Goal: Task Accomplishment & Management: Manage account settings

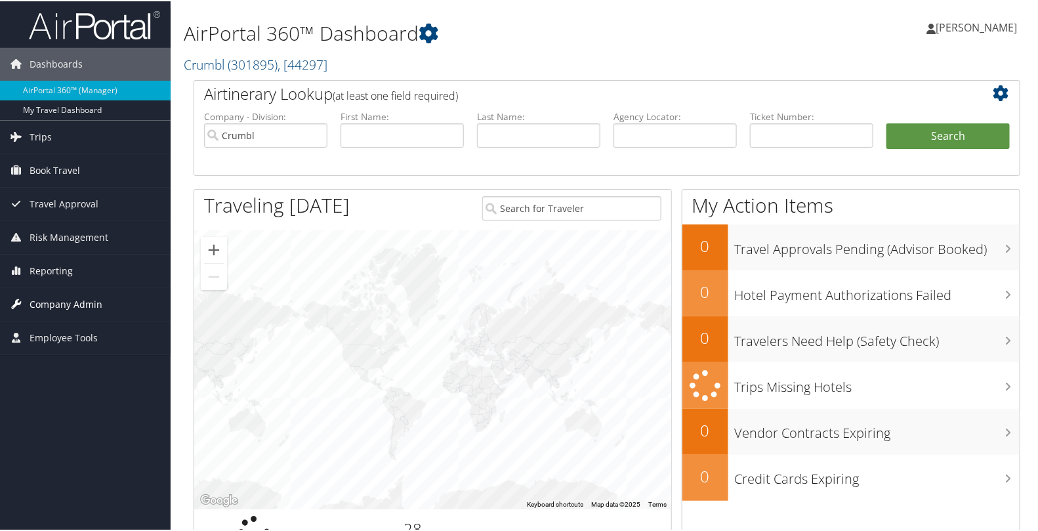
click at [58, 298] on span "Company Admin" at bounding box center [66, 303] width 73 height 33
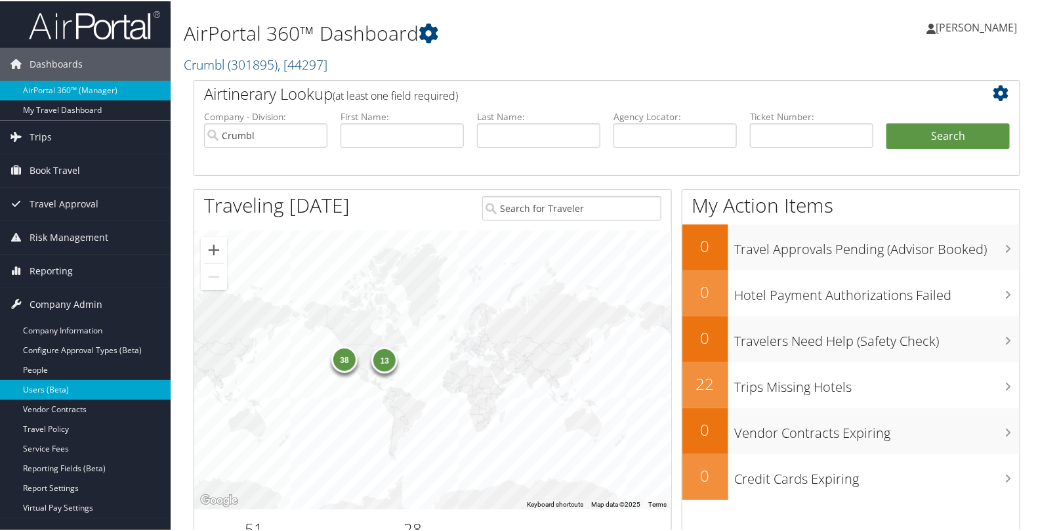
click at [55, 382] on link "Users (Beta)" at bounding box center [85, 388] width 171 height 20
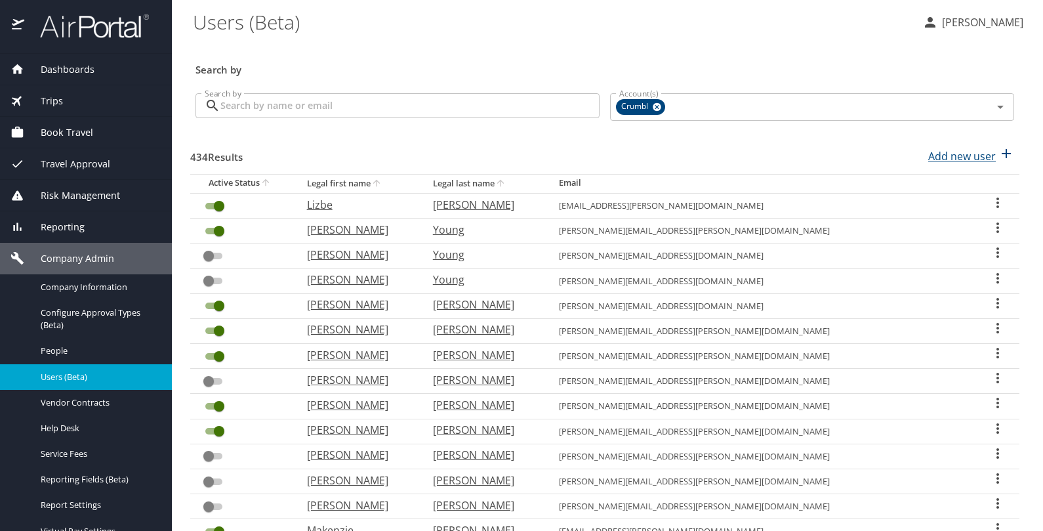
click at [971, 154] on p "Add new user" at bounding box center [962, 156] width 68 height 16
select select "US"
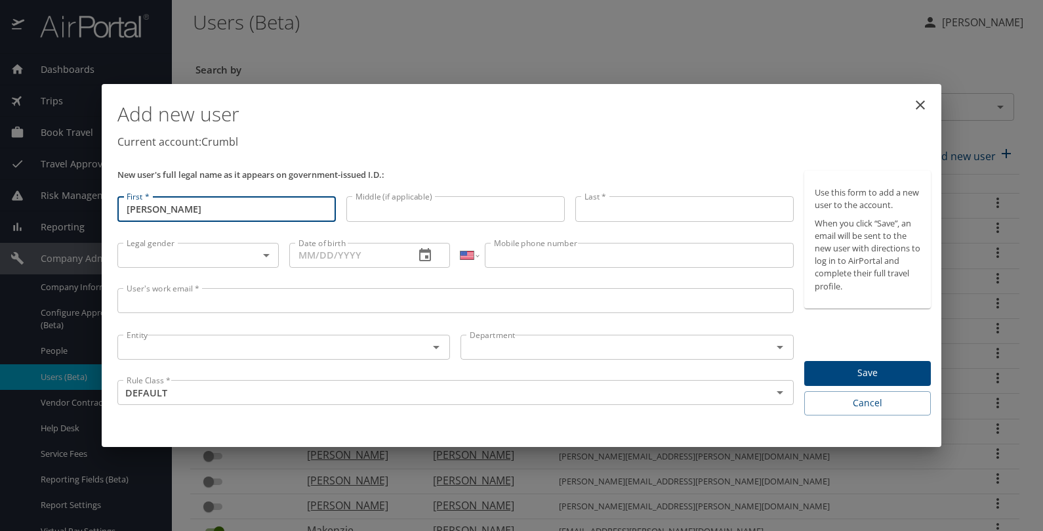
type input "[PERSON_NAME]"
click at [359, 224] on p at bounding box center [455, 224] width 218 height 4
click at [361, 218] on input "Middle (if applicable)" at bounding box center [455, 208] width 218 height 25
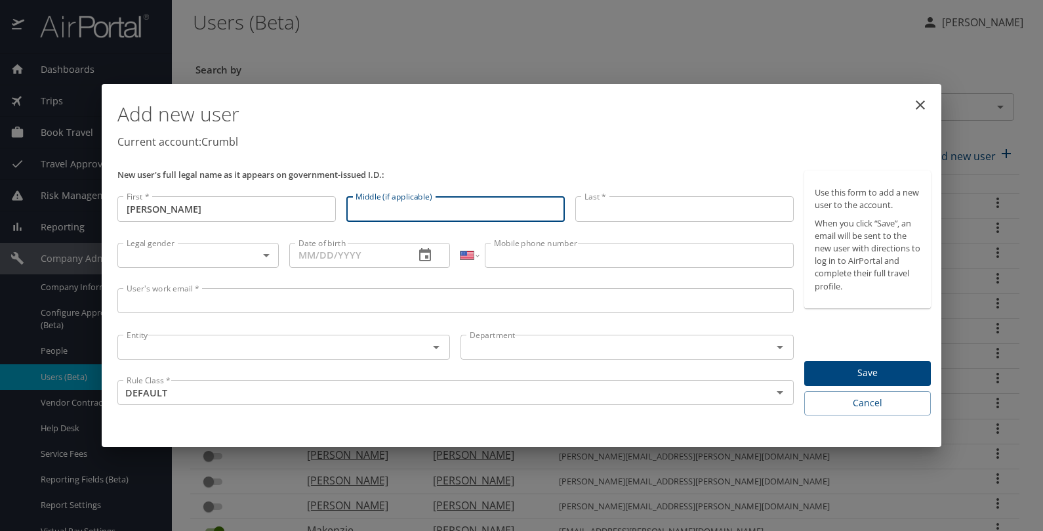
paste input "[PERSON_NAME]"
type input "[PERSON_NAME]"
click at [597, 196] on input "Last *" at bounding box center [684, 208] width 218 height 25
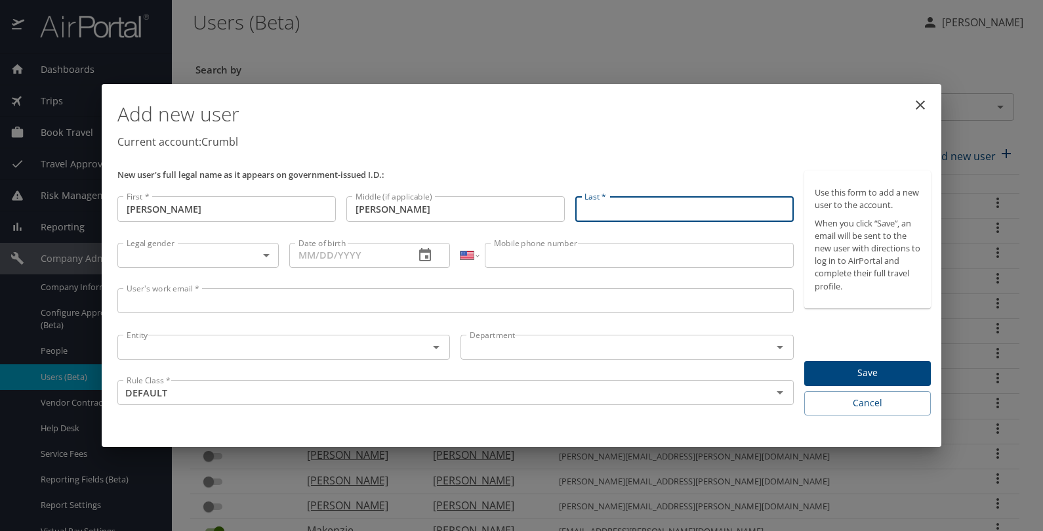
paste input "Meadows"
type input "Meadows"
click at [188, 258] on body "Dashboards AirPortal 360™ Manager My Travel Dashboard Trips Airtinerary® Lookup…" at bounding box center [521, 265] width 1043 height 531
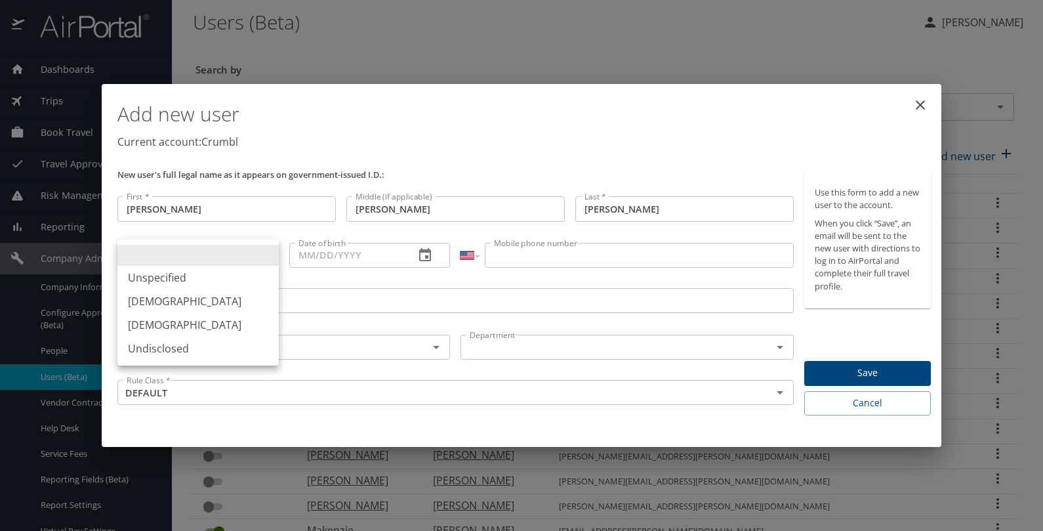
click at [174, 323] on li "Female" at bounding box center [197, 325] width 161 height 24
type input "Female"
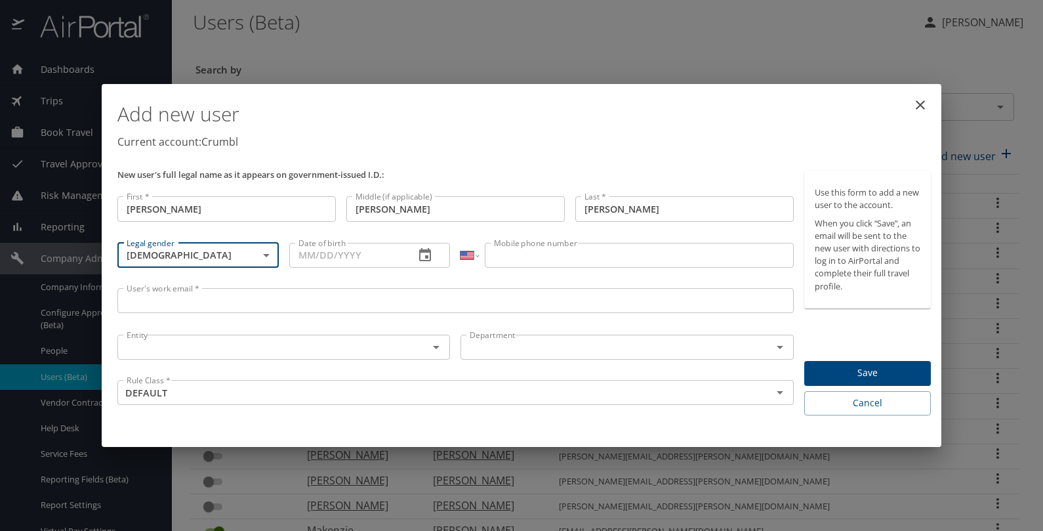
click at [328, 262] on input "Date of birth" at bounding box center [346, 255] width 115 height 25
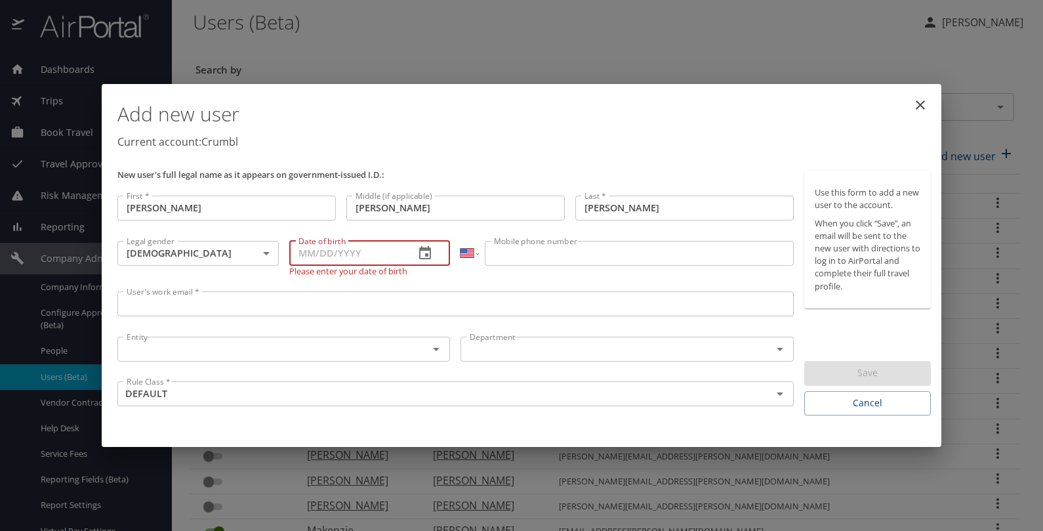
paste input "11/16/1970"
type input "11/16/1970"
click at [530, 257] on input "Mobile phone number" at bounding box center [639, 253] width 308 height 25
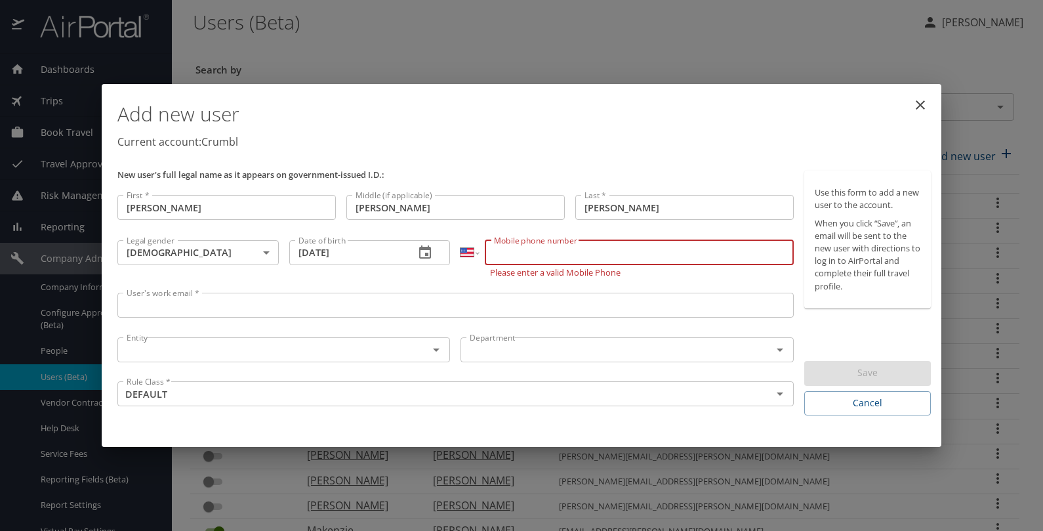
paste input "(678) 525-8218"
type input "(678) 525-8218"
click at [385, 310] on input "User's work email *" at bounding box center [455, 305] width 676 height 25
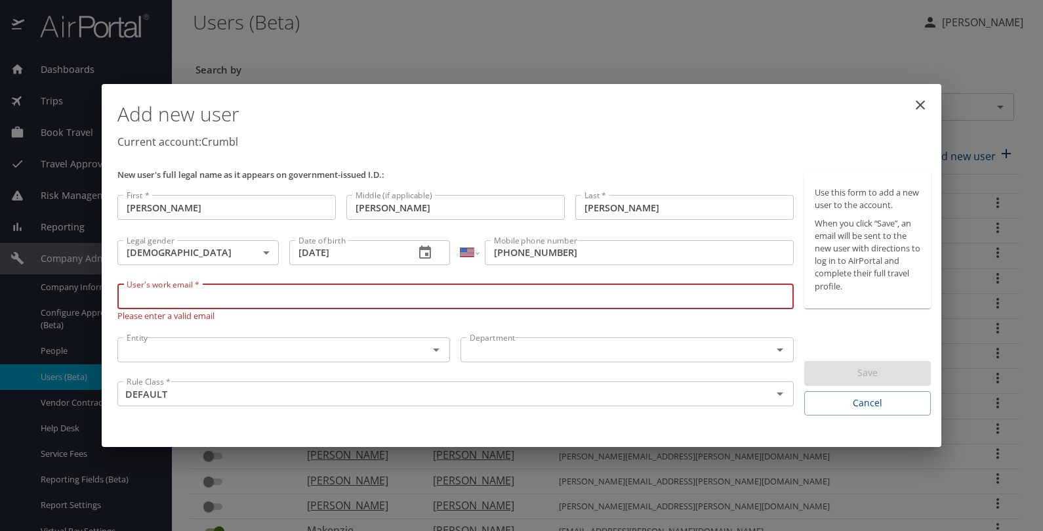
paste input "heather.meadows@crumbl.com"
click at [408, 350] on div "Entity" at bounding box center [283, 349] width 333 height 25
type input "heather.meadows@crumbl.com"
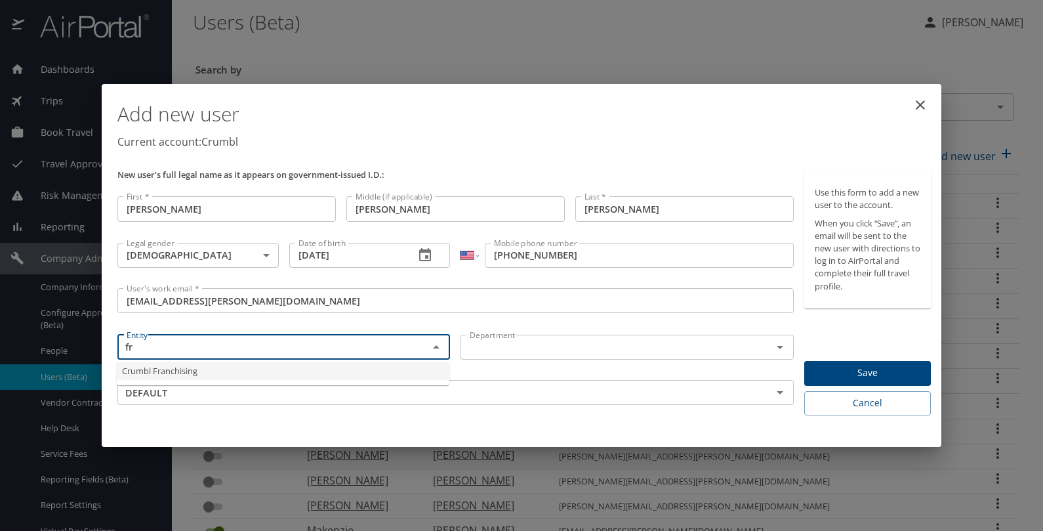
click at [343, 374] on li "Crumbl Franchising" at bounding box center [283, 371] width 333 height 18
type input "Crumbl Franchising"
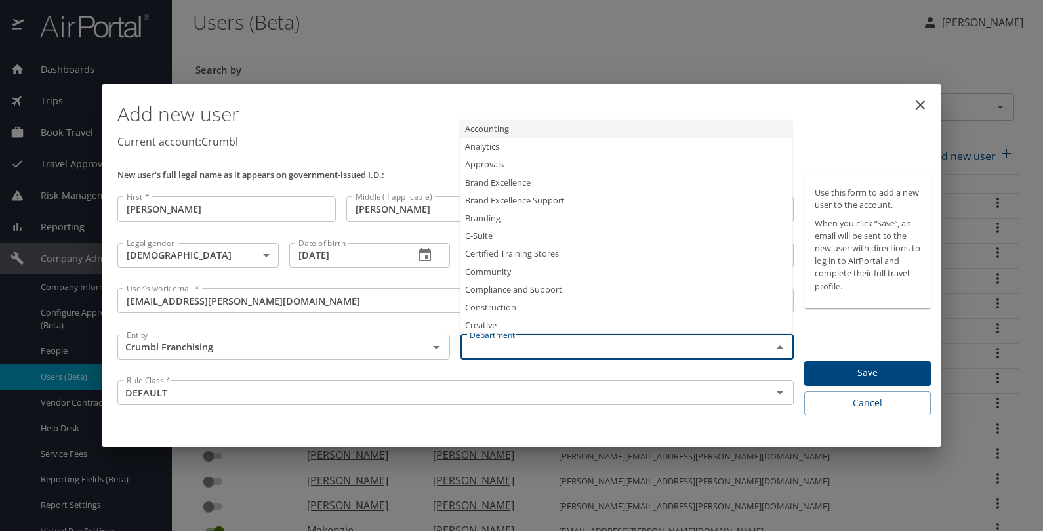
click at [511, 341] on input "text" at bounding box center [607, 346] width 286 height 17
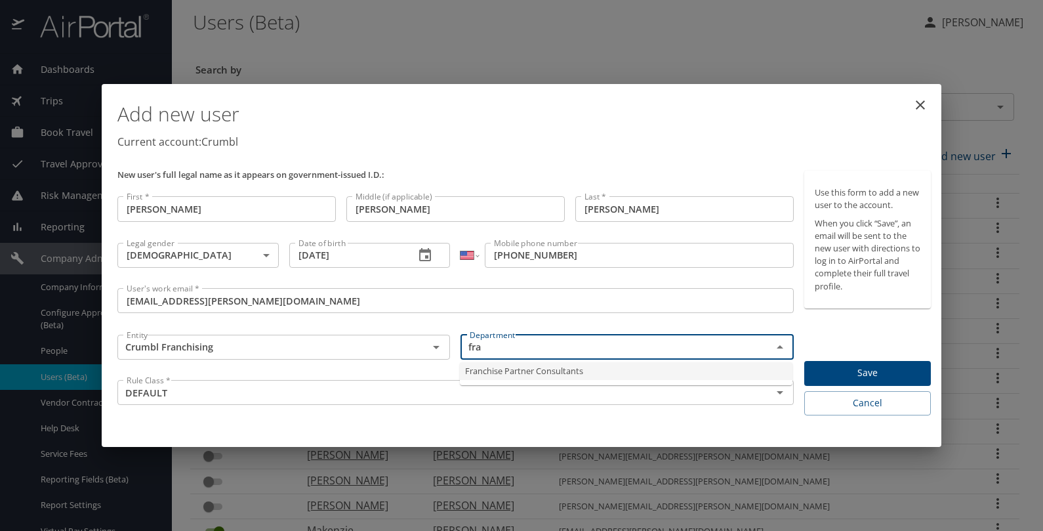
click at [504, 374] on li "Franchise Partner Consultants" at bounding box center [626, 371] width 333 height 18
type input "Franchise Partner Consultants"
click at [882, 367] on span "Save" at bounding box center [868, 373] width 106 height 16
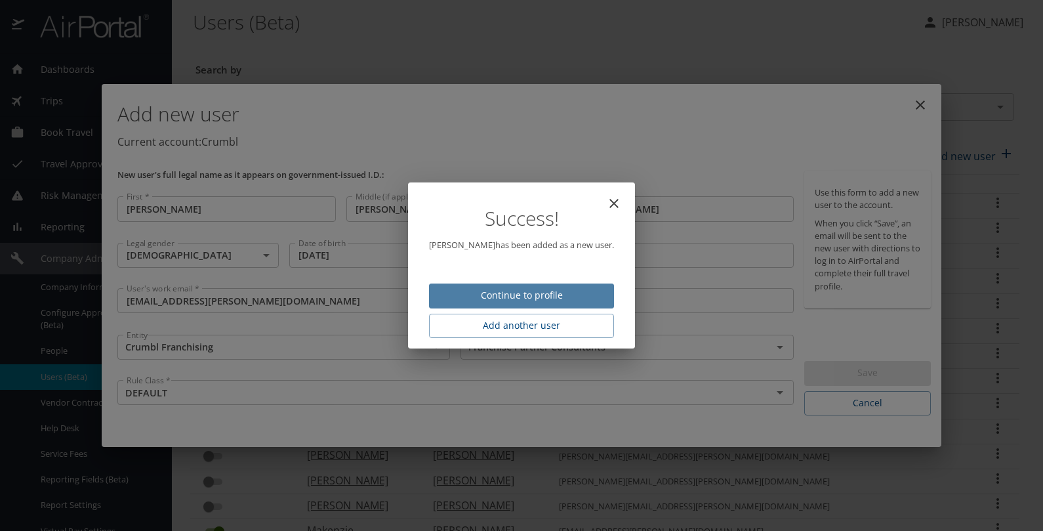
click at [562, 294] on span "Continue to profile" at bounding box center [521, 295] width 164 height 16
select select "US"
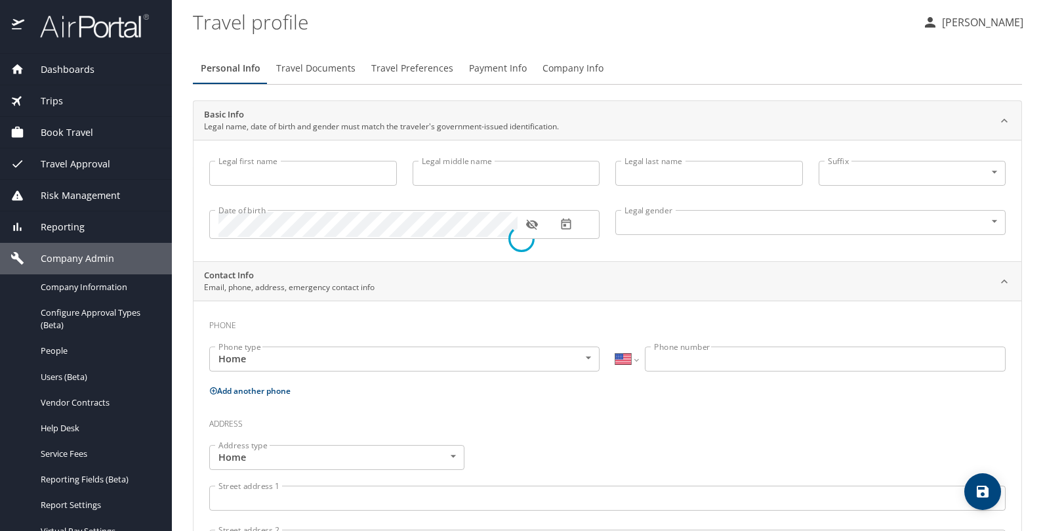
type input "Heather"
type input "Wietholter"
type input "Meadows"
type input "Female"
select select "US"
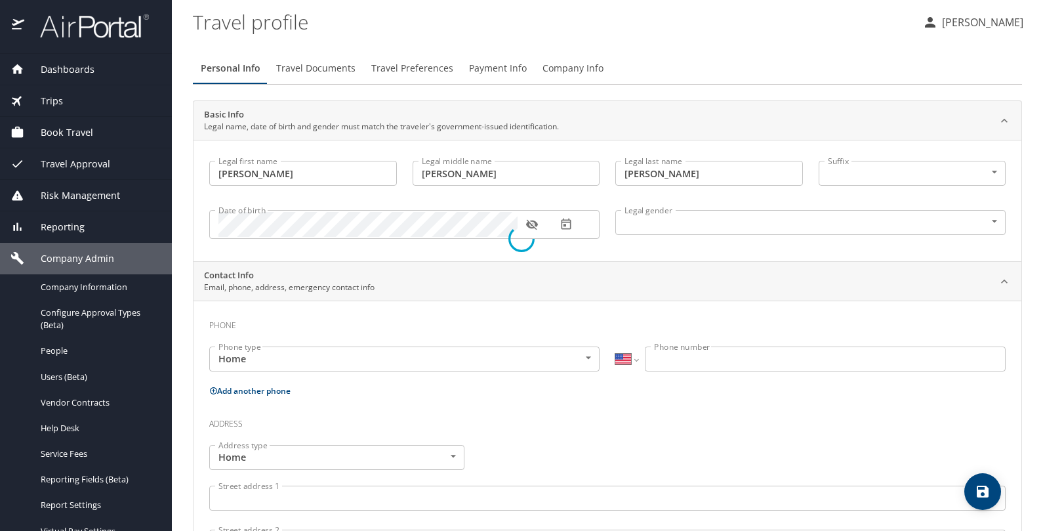
select select "US"
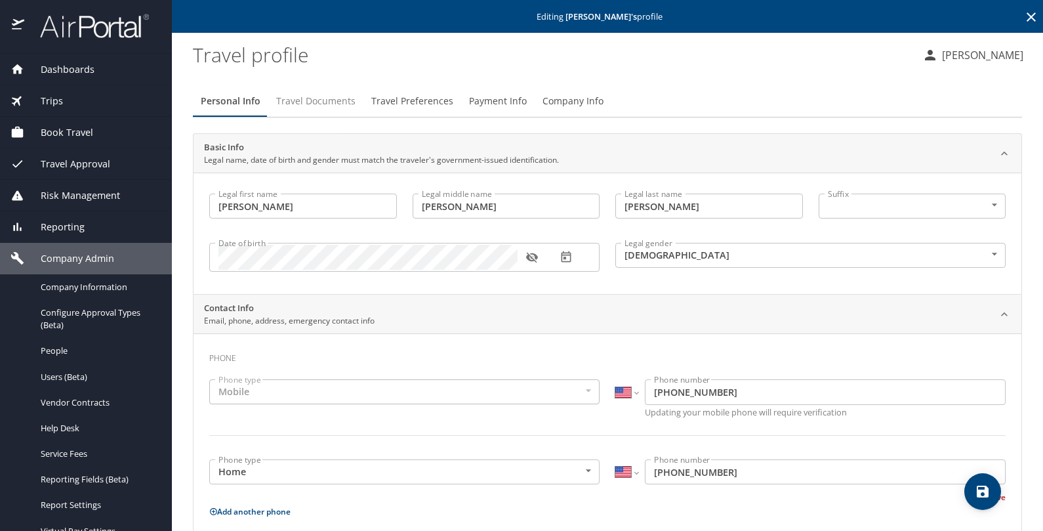
click at [328, 100] on span "Travel Documents" at bounding box center [315, 101] width 79 height 16
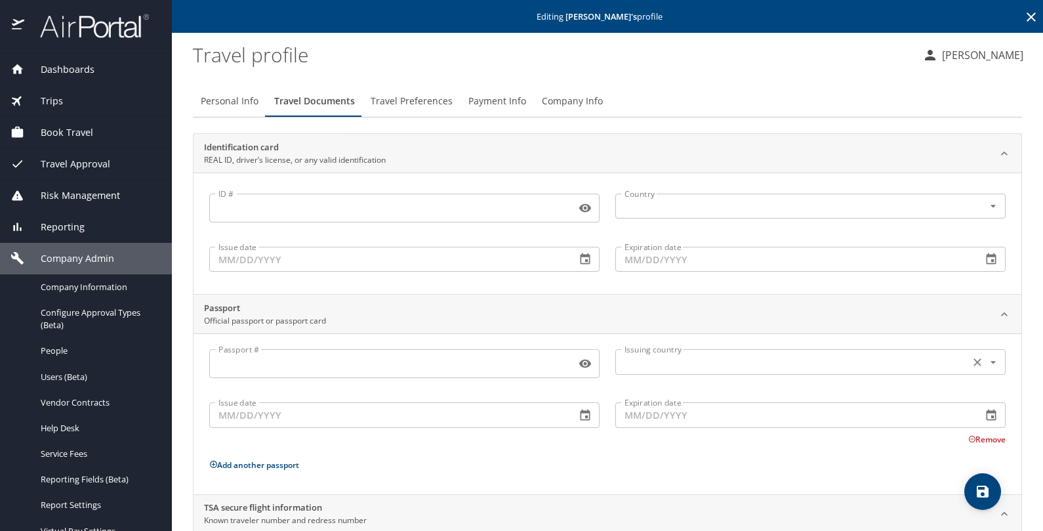
click at [659, 350] on div "Issuing country" at bounding box center [810, 361] width 390 height 25
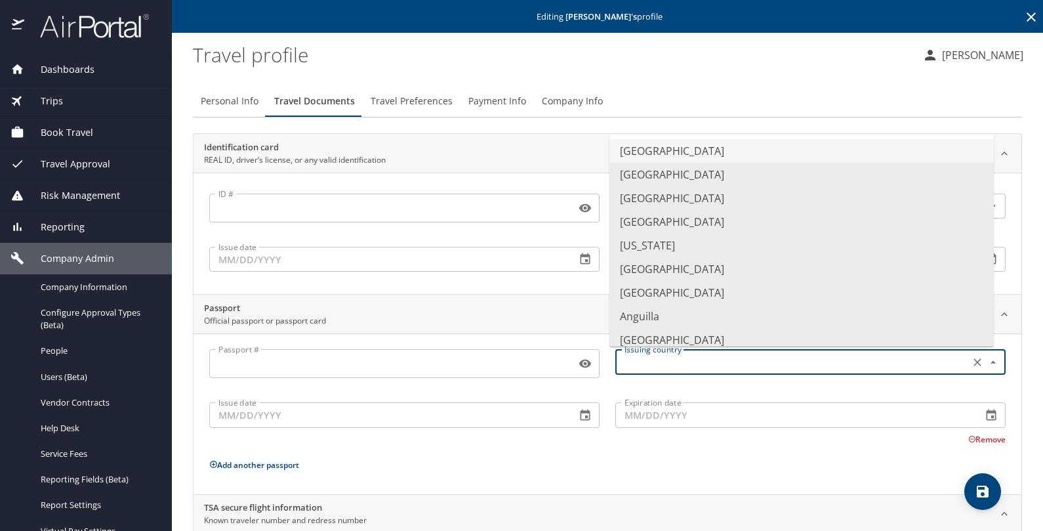
click at [652, 364] on input "text" at bounding box center [791, 361] width 344 height 17
click at [651, 153] on li "United States of America" at bounding box center [801, 151] width 384 height 24
type input "United States of America"
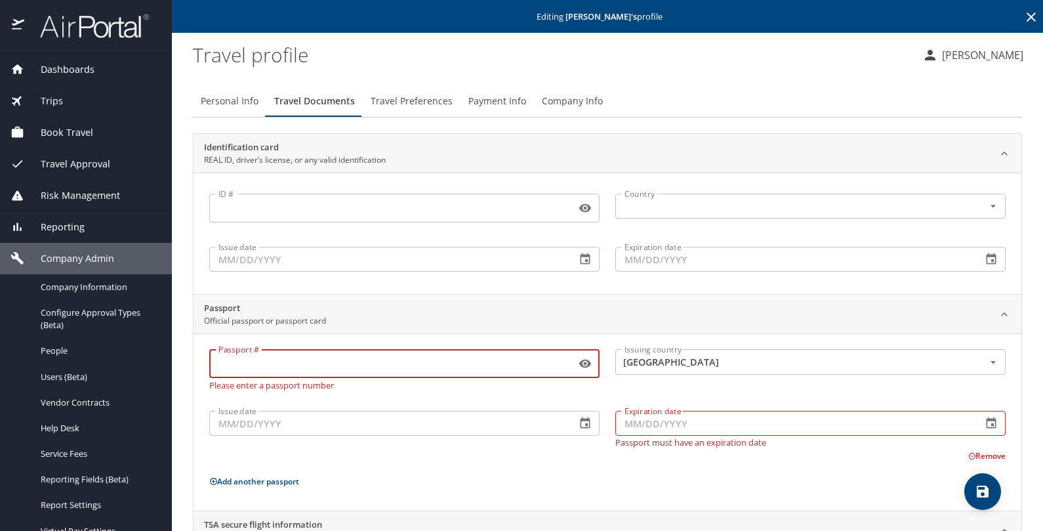
click at [279, 365] on input "Passport #" at bounding box center [389, 363] width 361 height 25
paste input "A45763017"
type input "A45763017"
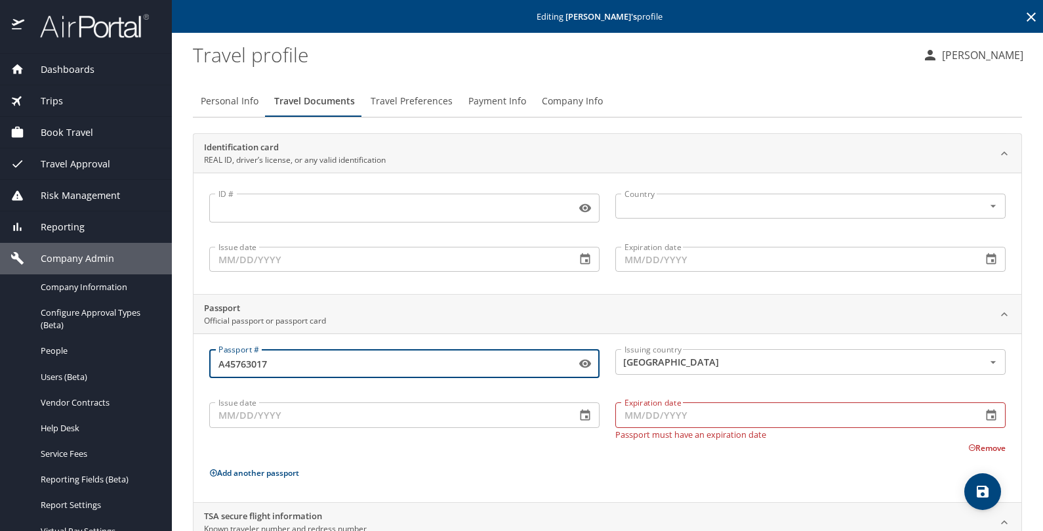
click at [246, 417] on input "Issue date" at bounding box center [387, 414] width 356 height 25
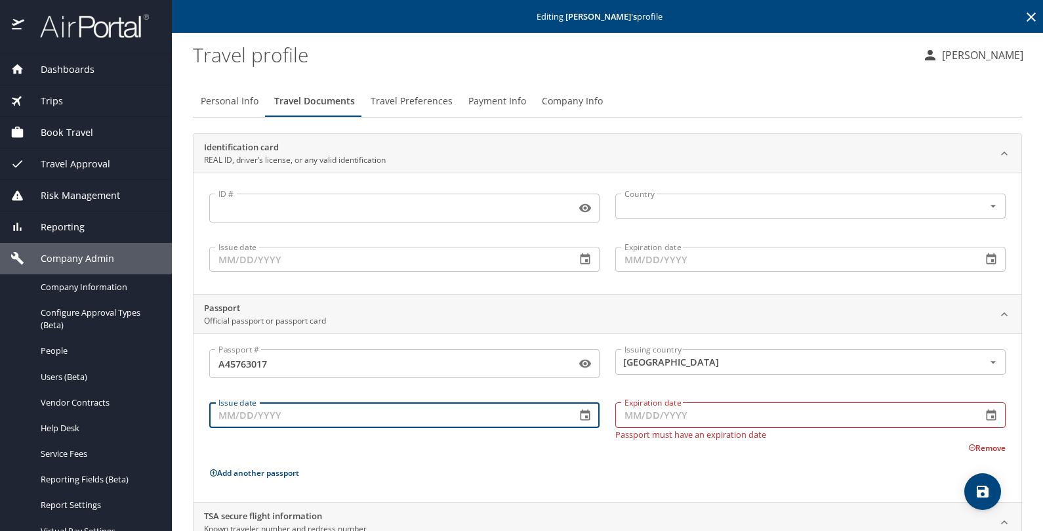
paste input "05/22/2034"
type input "05/22/2034"
drag, startPoint x: 278, startPoint y: 414, endPoint x: 163, endPoint y: 413, distance: 115.5
click at [163, 413] on div "Dashboards AirPortal 360™ Manager My Travel Dashboard Trips Airtinerary® Lookup…" at bounding box center [521, 265] width 1043 height 531
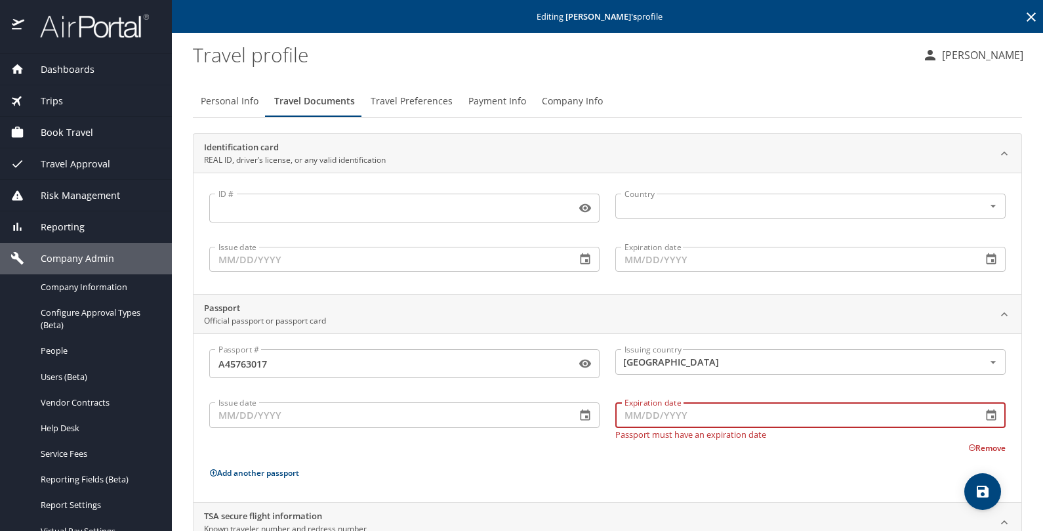
click at [677, 410] on input "Expiration date" at bounding box center [793, 414] width 356 height 25
paste input "05/22/2034"
type input "05/22/2034"
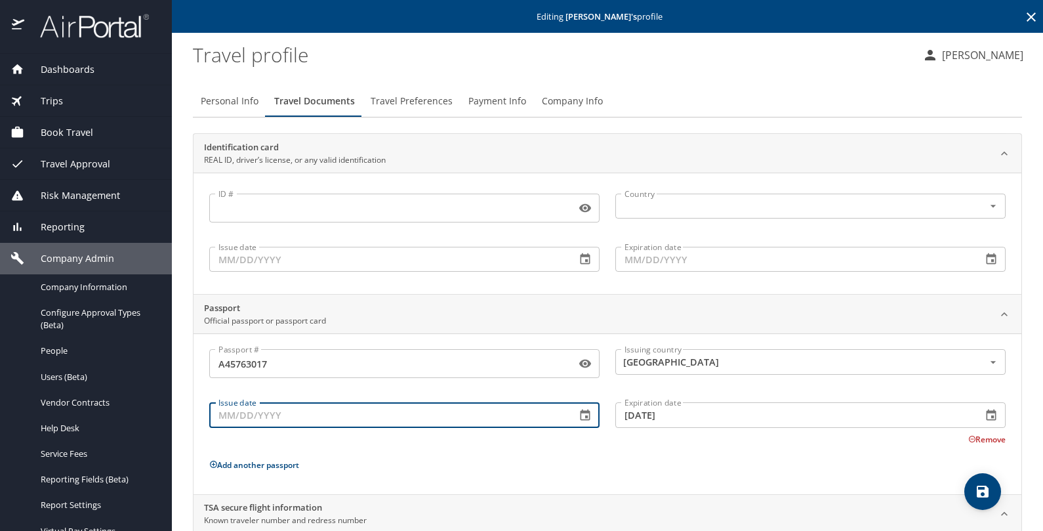
click at [235, 412] on input "Issue date" at bounding box center [387, 414] width 356 height 25
paste input "05/23/2024"
type input "05/23/2024"
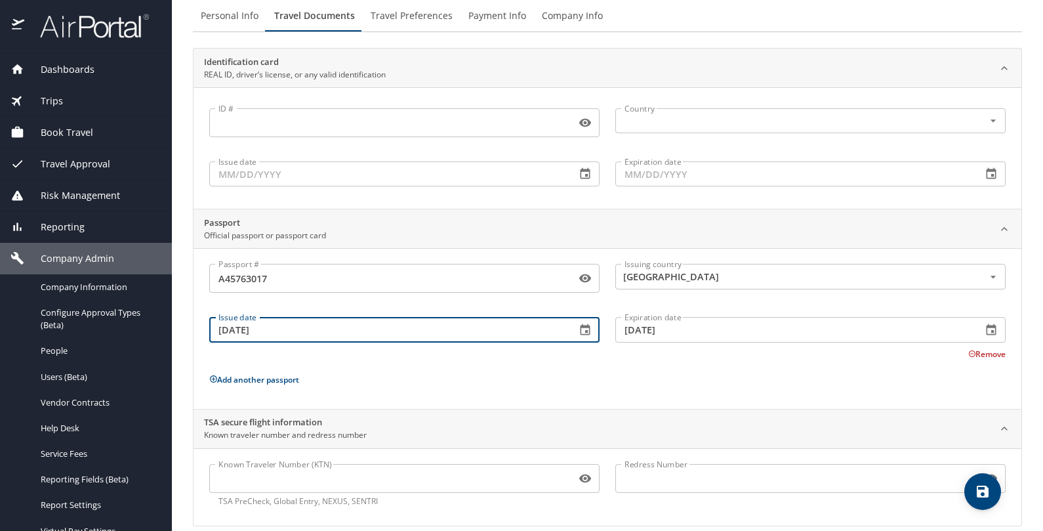
scroll to position [98, 0]
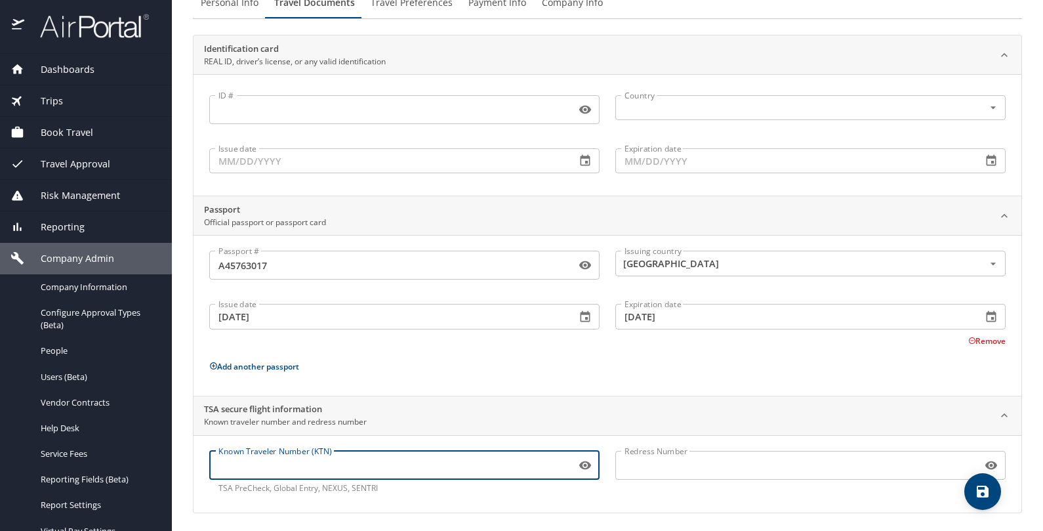
click at [325, 461] on input "Known Traveler Number (KTN)" at bounding box center [389, 465] width 361 height 25
paste input "9817902v"
type input "9817902"
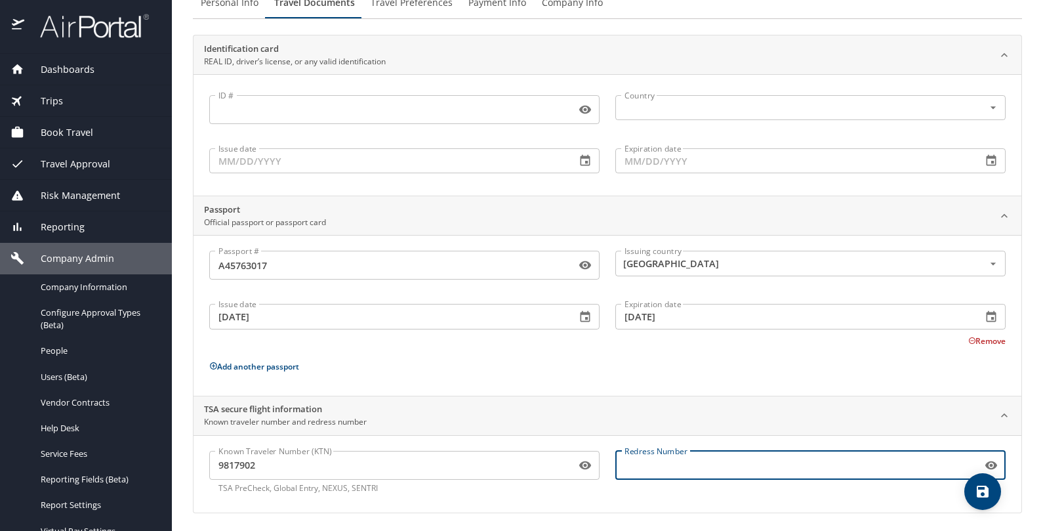
click at [643, 459] on input "Redress Number" at bounding box center [795, 465] width 361 height 25
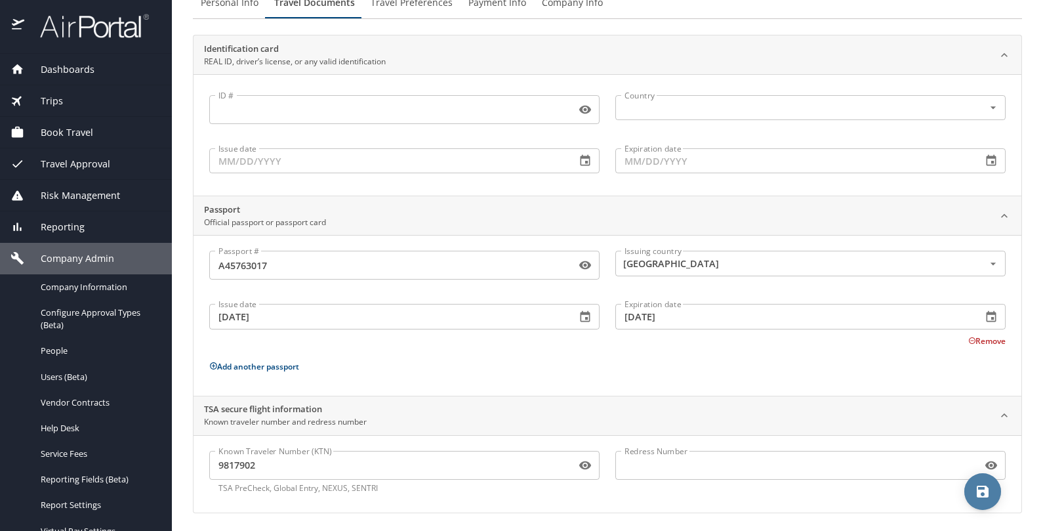
click at [980, 489] on icon "save" at bounding box center [983, 491] width 12 height 12
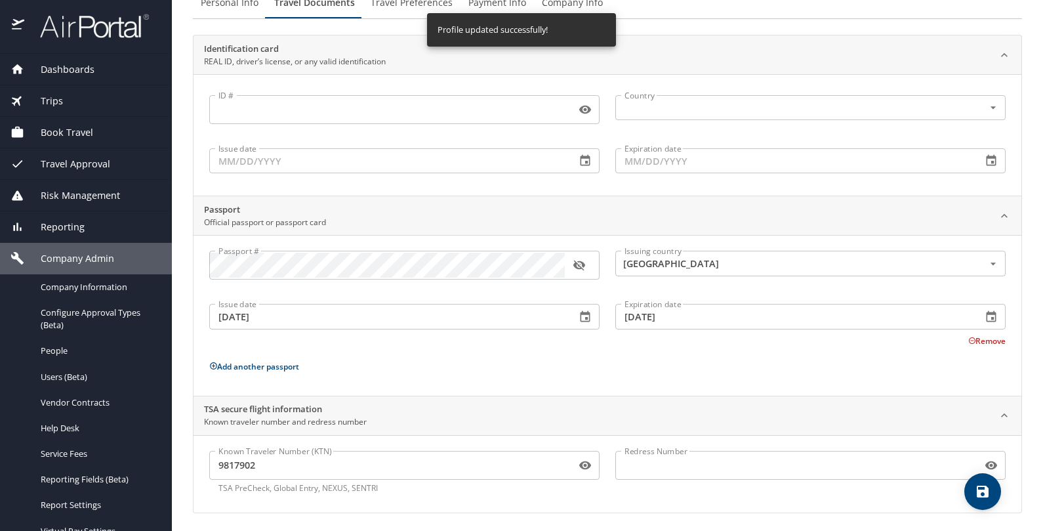
scroll to position [0, 0]
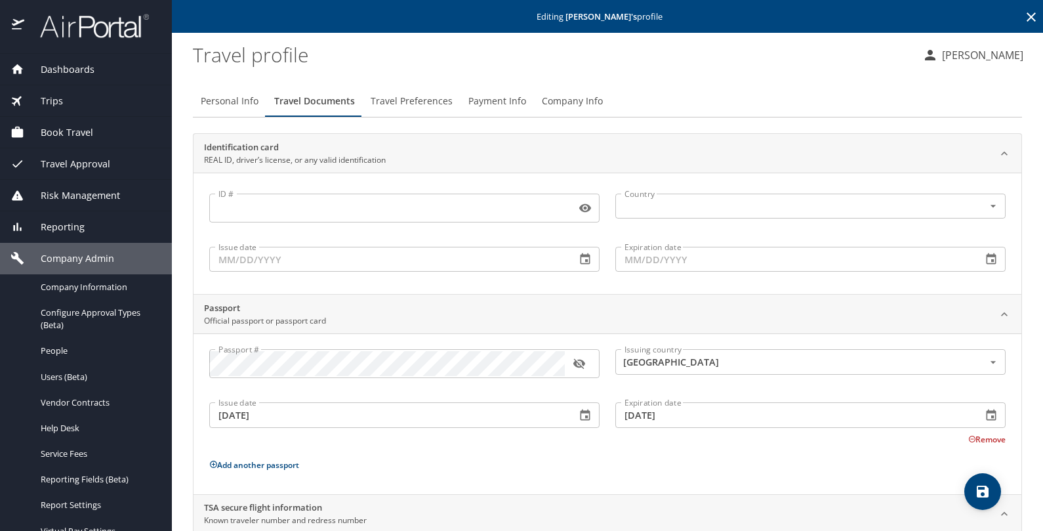
click at [405, 94] on span "Travel Preferences" at bounding box center [412, 101] width 82 height 16
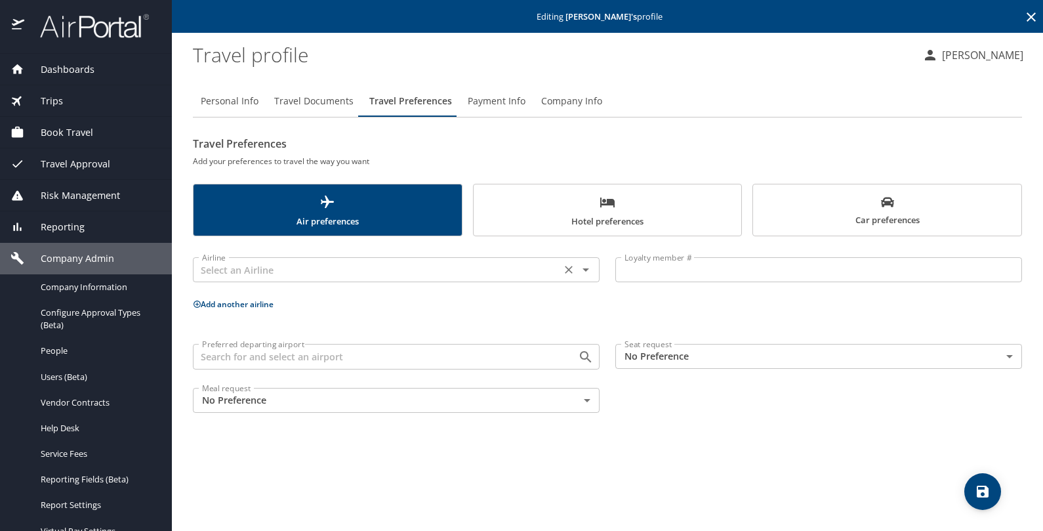
click at [338, 262] on input "text" at bounding box center [377, 269] width 360 height 17
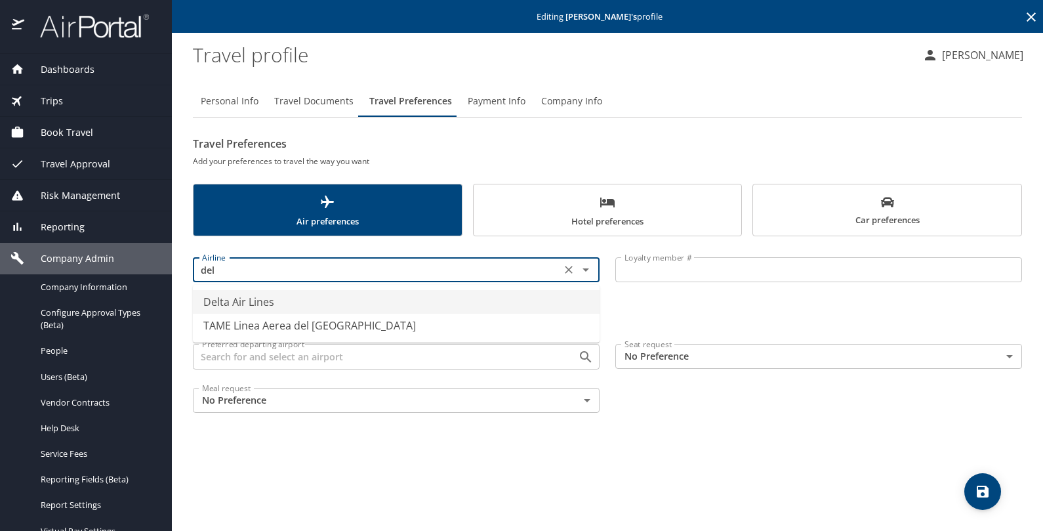
click at [309, 303] on li "Delta Air Lines" at bounding box center [396, 302] width 407 height 24
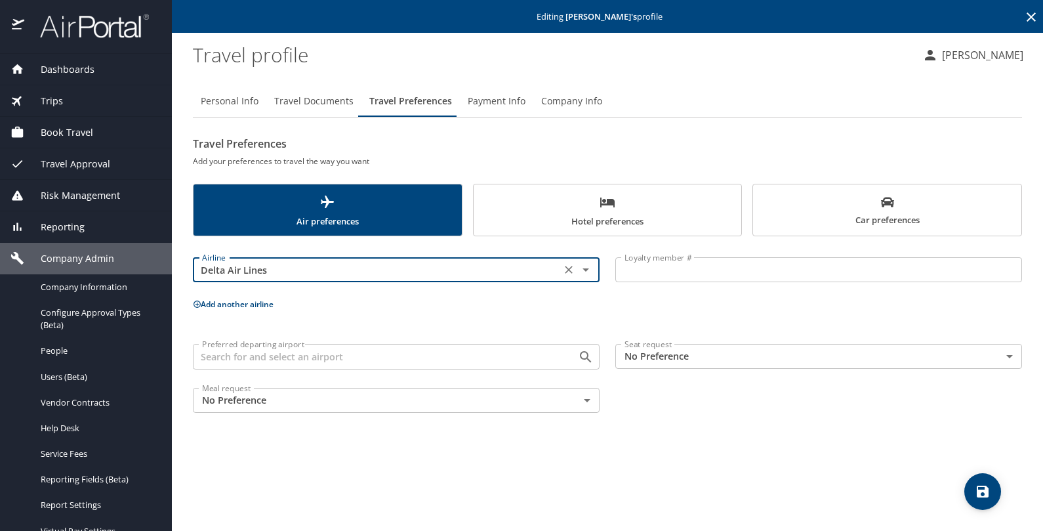
type input "Delta Air Lines"
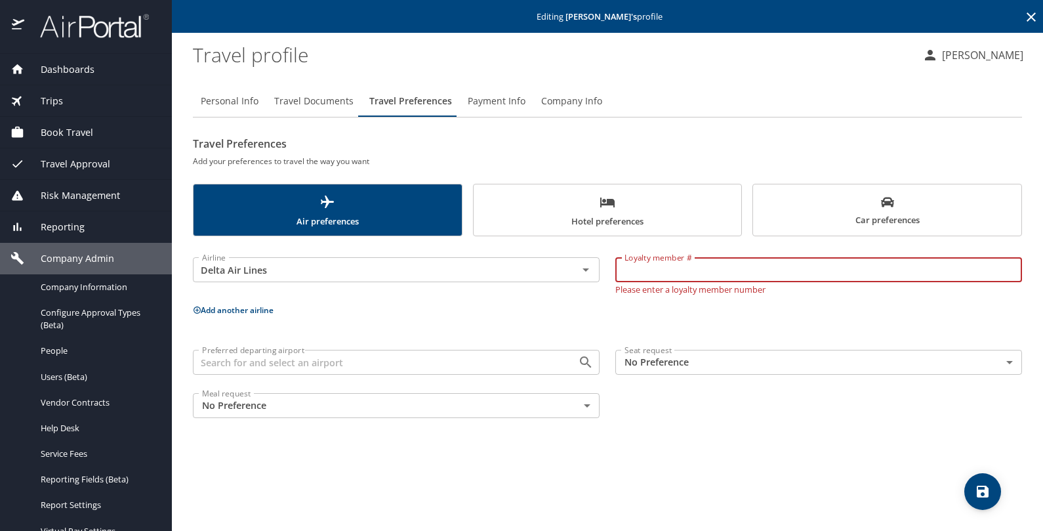
click at [630, 272] on input "Loyalty member #" at bounding box center [818, 269] width 407 height 25
paste input "2414965083"
type input "2414965083"
click at [235, 306] on button "Add another airline" at bounding box center [233, 309] width 81 height 11
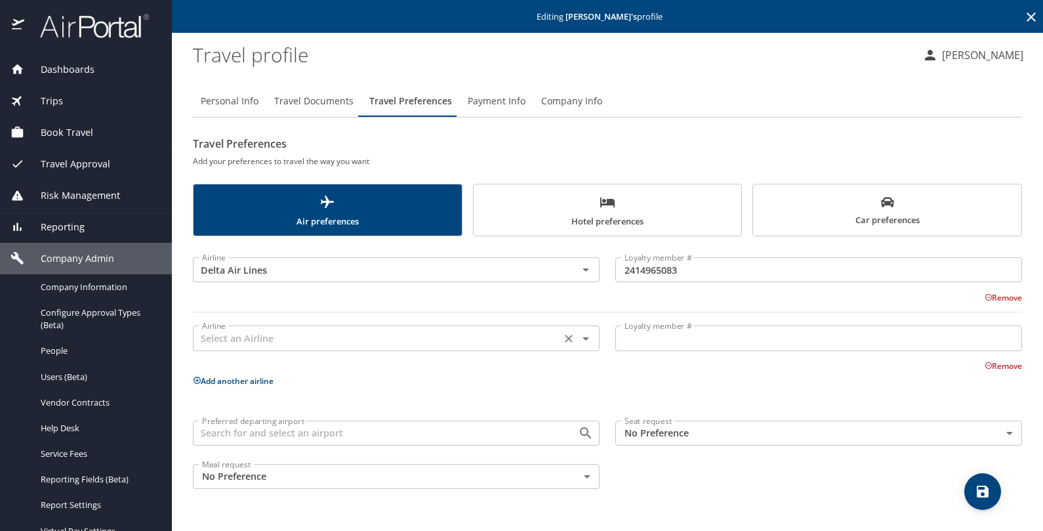
click at [235, 342] on input "text" at bounding box center [377, 337] width 360 height 17
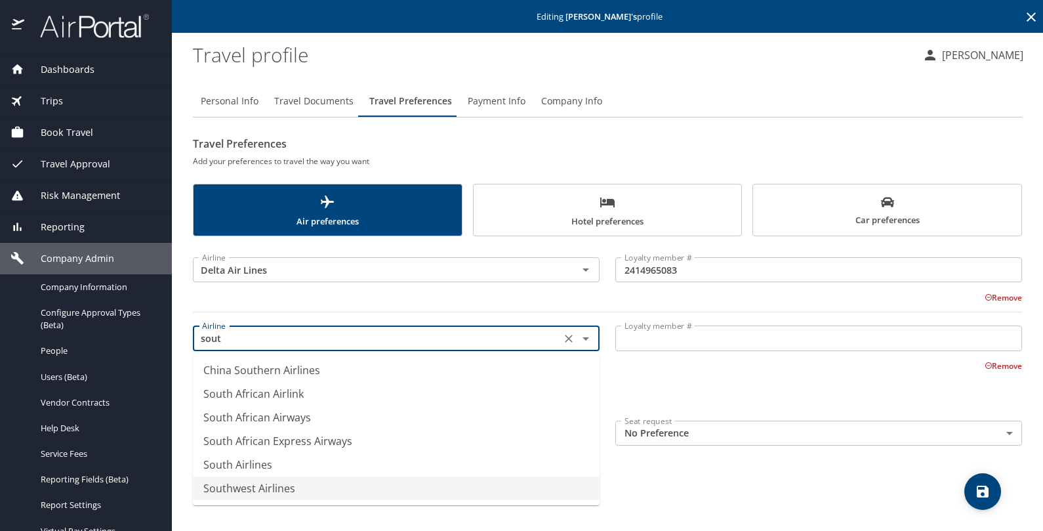
click at [245, 481] on li "Southwest Airlines" at bounding box center [396, 488] width 407 height 24
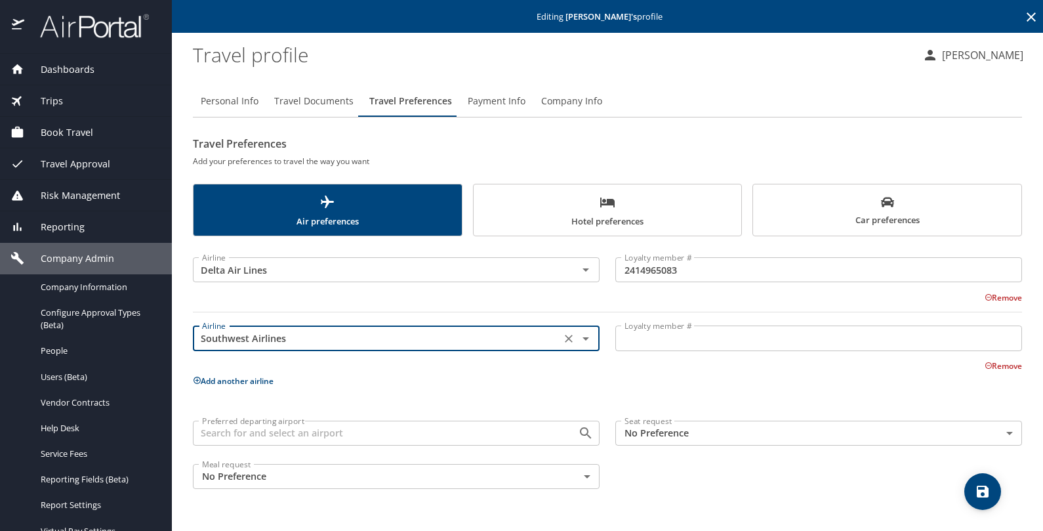
type input "Southwest Airlines"
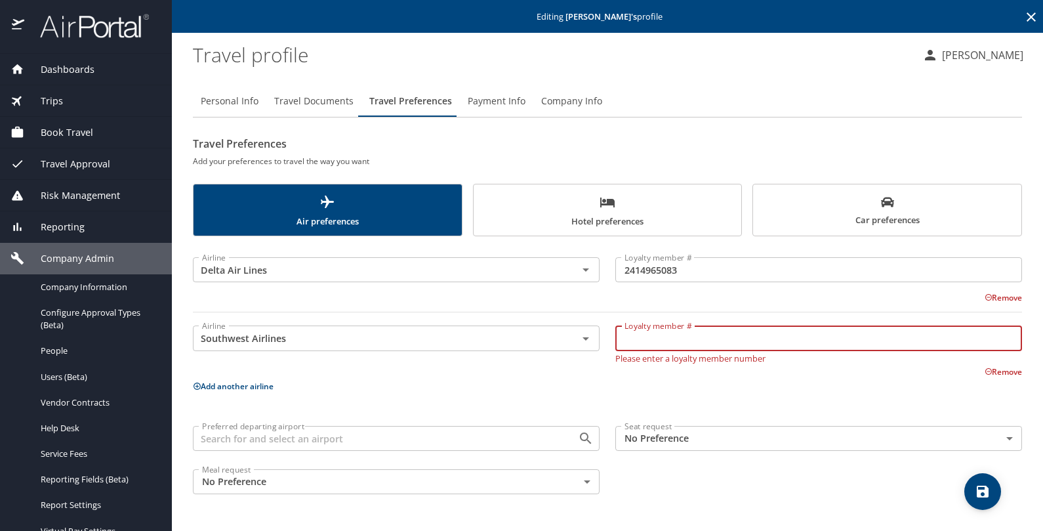
click at [659, 332] on input "Loyalty member #" at bounding box center [818, 337] width 407 height 25
paste input "85020132"
type input "85020132"
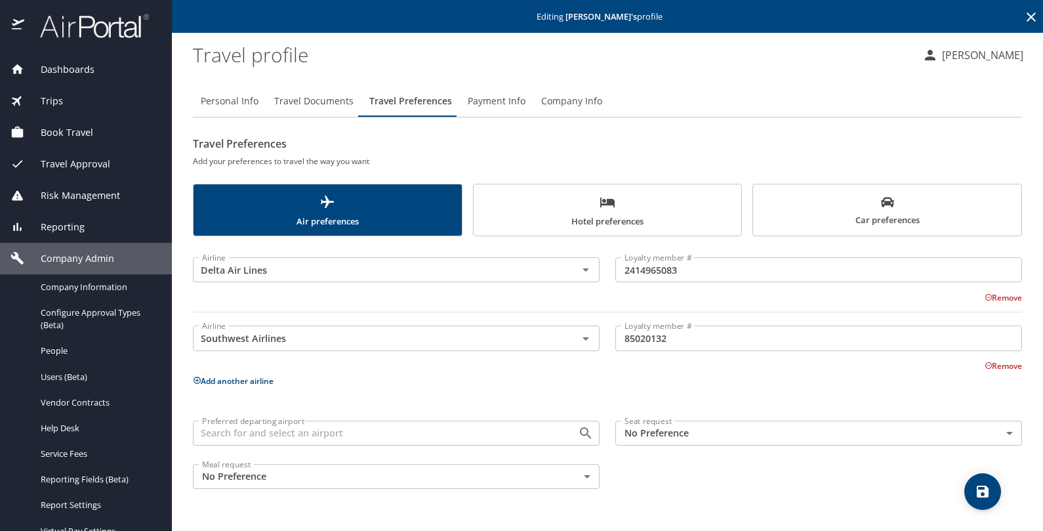
click at [241, 386] on p "Add another airline" at bounding box center [607, 381] width 829 height 16
click at [233, 377] on button "Add another airline" at bounding box center [233, 380] width 81 height 11
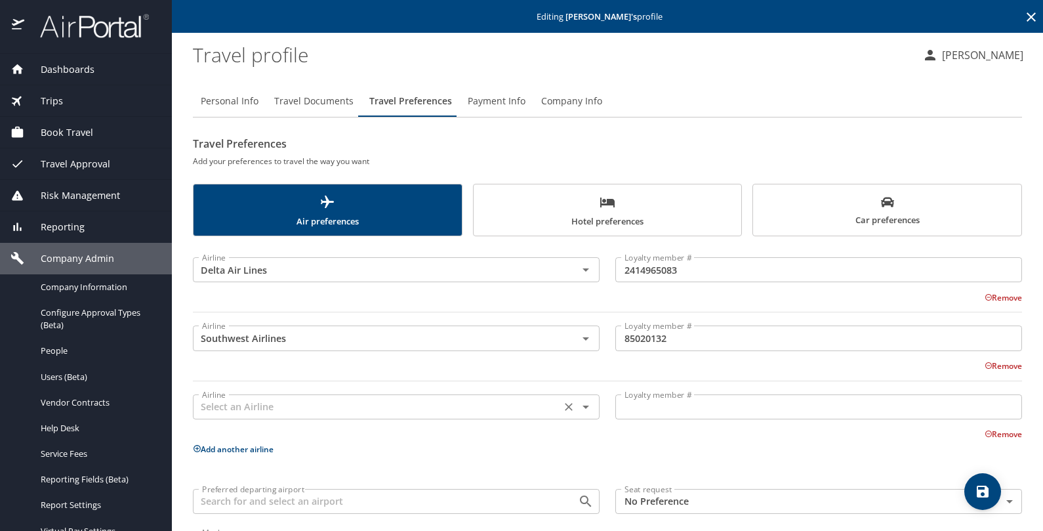
click at [224, 405] on input "text" at bounding box center [377, 406] width 360 height 17
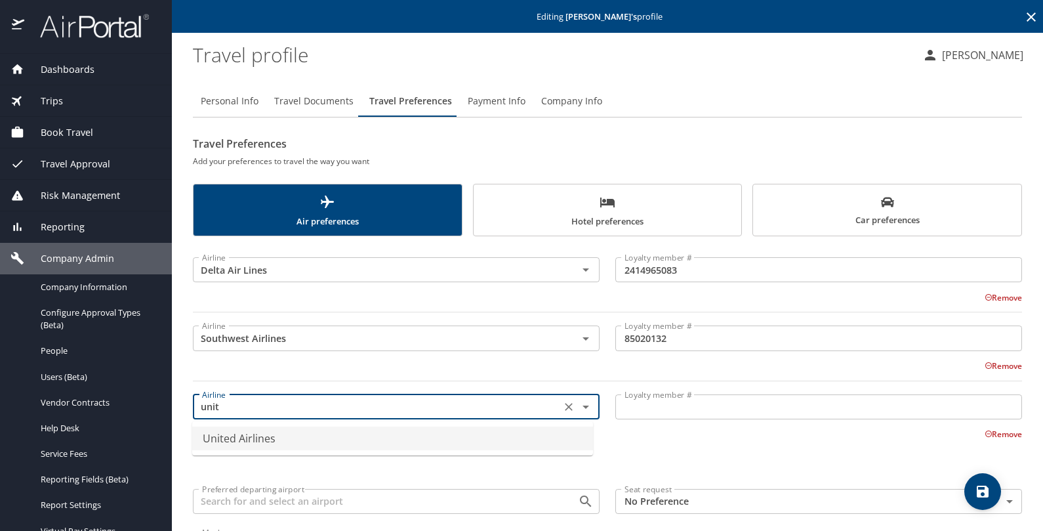
click at [280, 438] on li "United Airlines" at bounding box center [392, 438] width 401 height 24
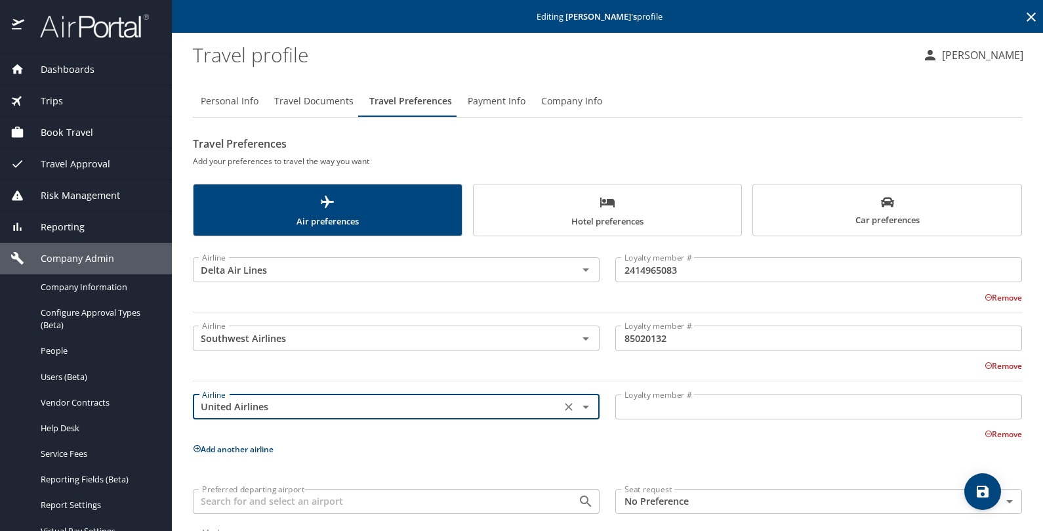
type input "United Airlines"
click at [671, 398] on input "Loyalty member #" at bounding box center [818, 406] width 407 height 25
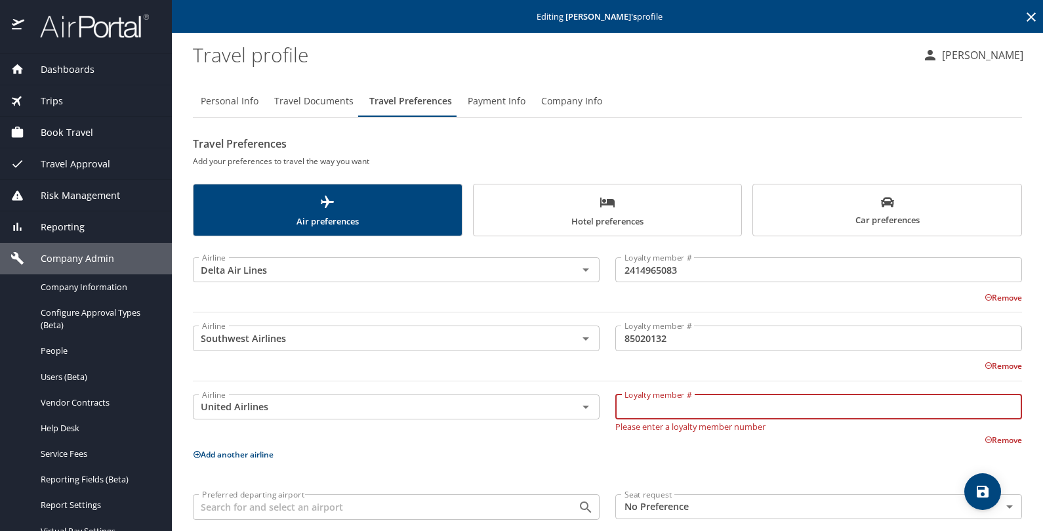
paste input "HWV19204"
type input "HWV19204"
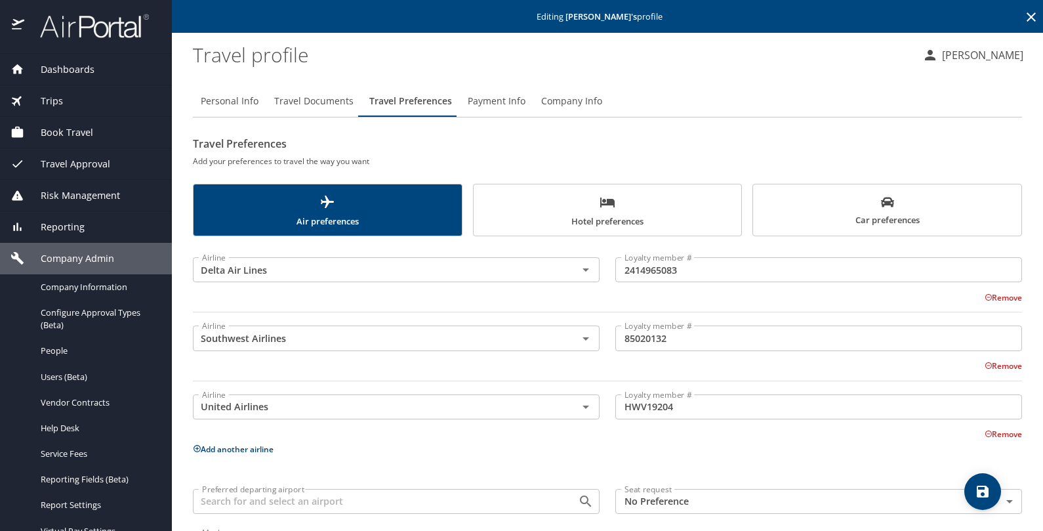
click at [245, 443] on button "Add another airline" at bounding box center [233, 448] width 81 height 11
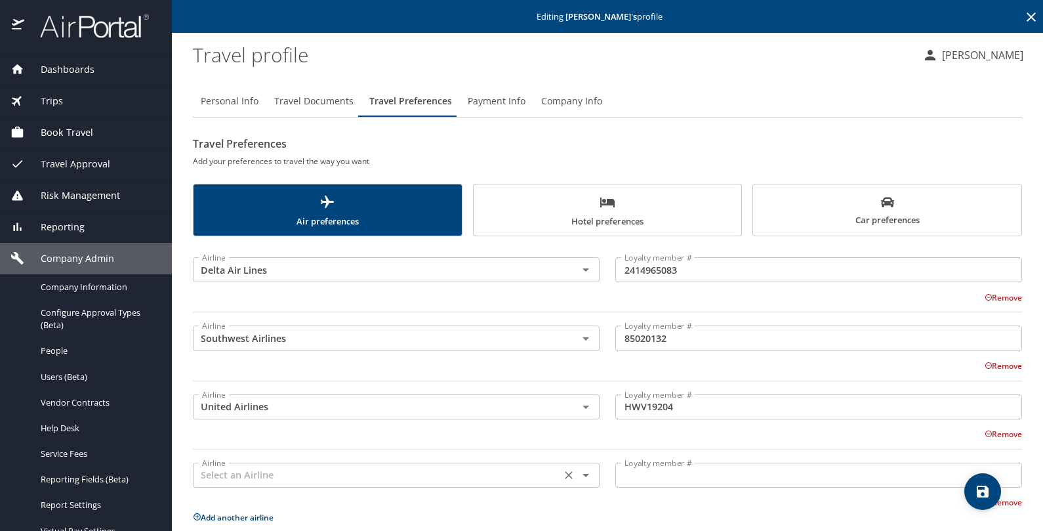
click at [241, 468] on input "text" at bounding box center [377, 474] width 360 height 17
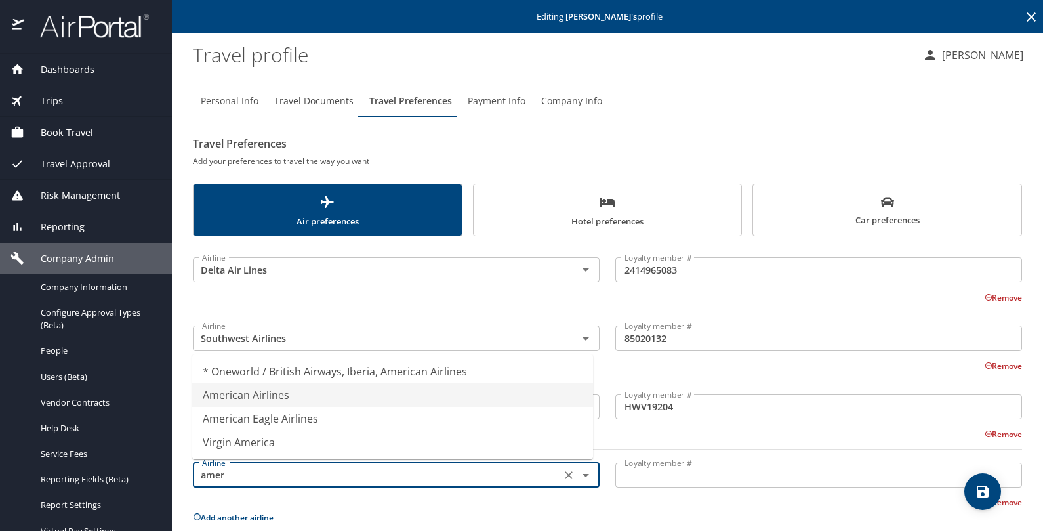
click at [270, 388] on li "American Airlines" at bounding box center [392, 395] width 401 height 24
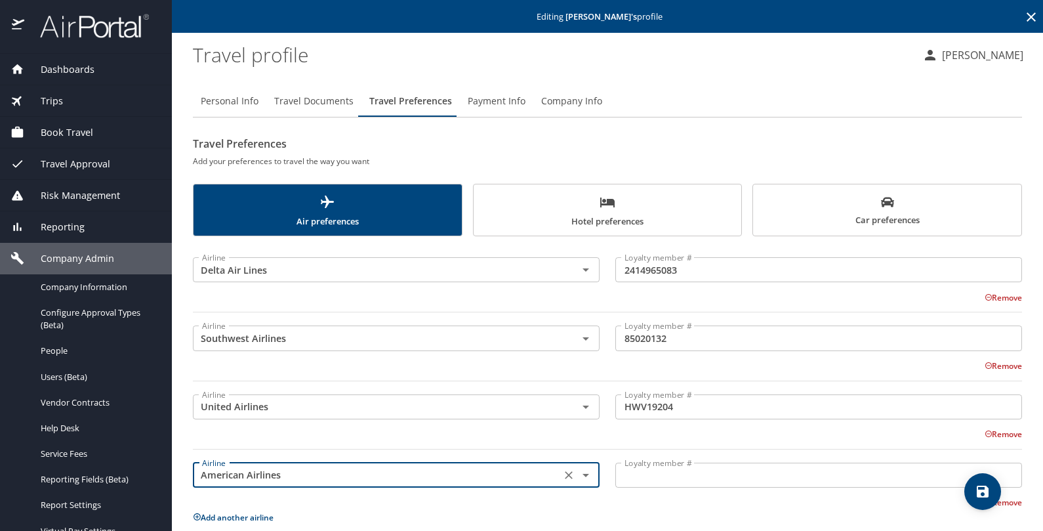
type input "American Airlines"
click at [632, 475] on input "Loyalty member #" at bounding box center [818, 474] width 407 height 25
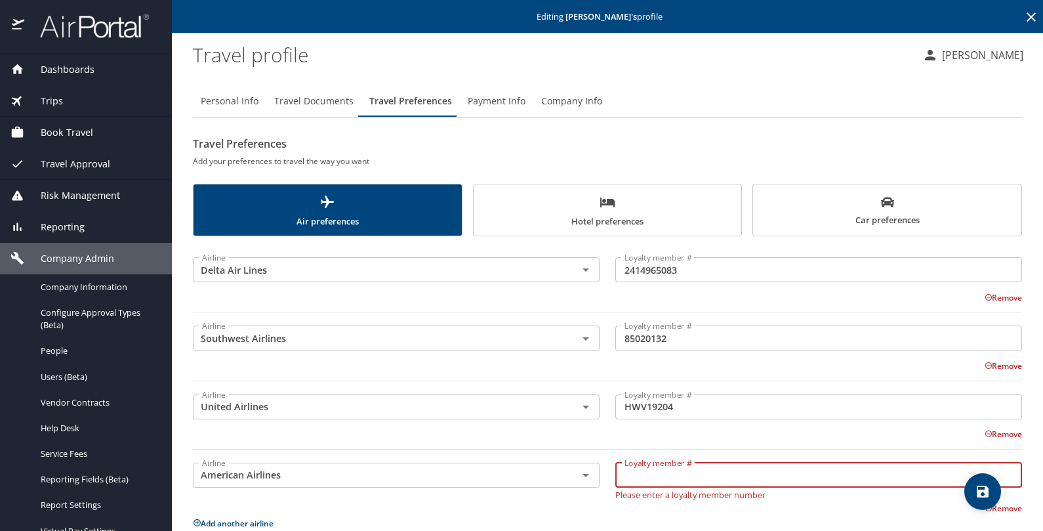
paste input "48E4UH0"
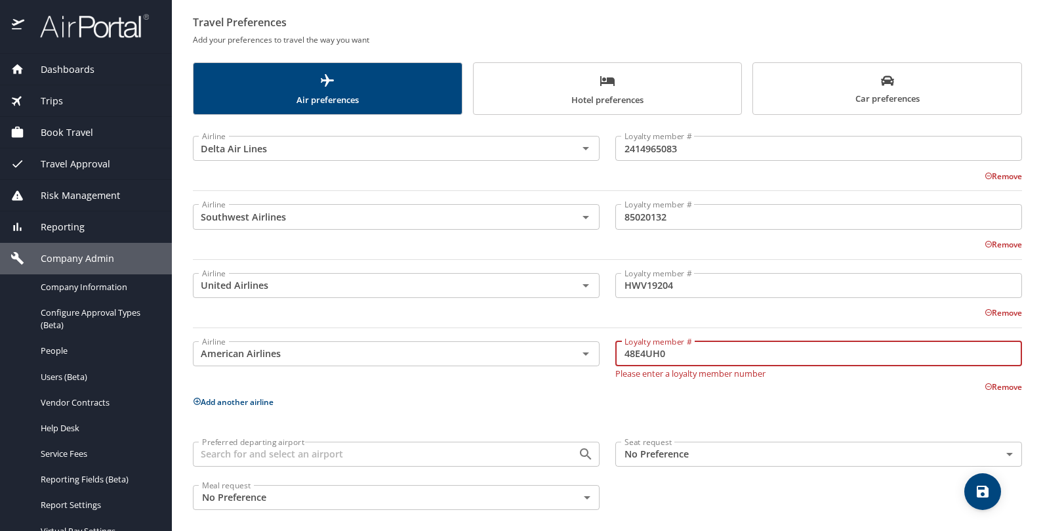
scroll to position [127, 0]
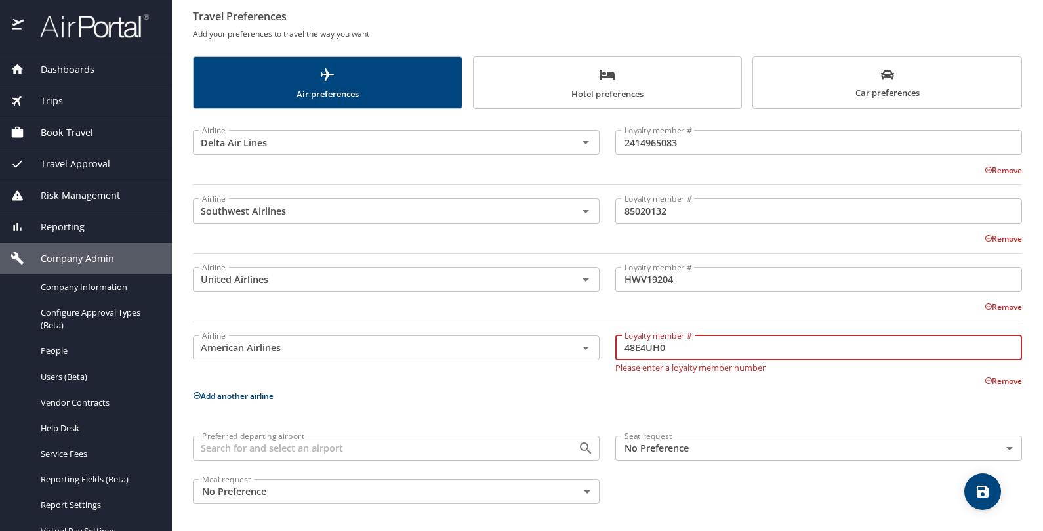
type input "48E4UH0"
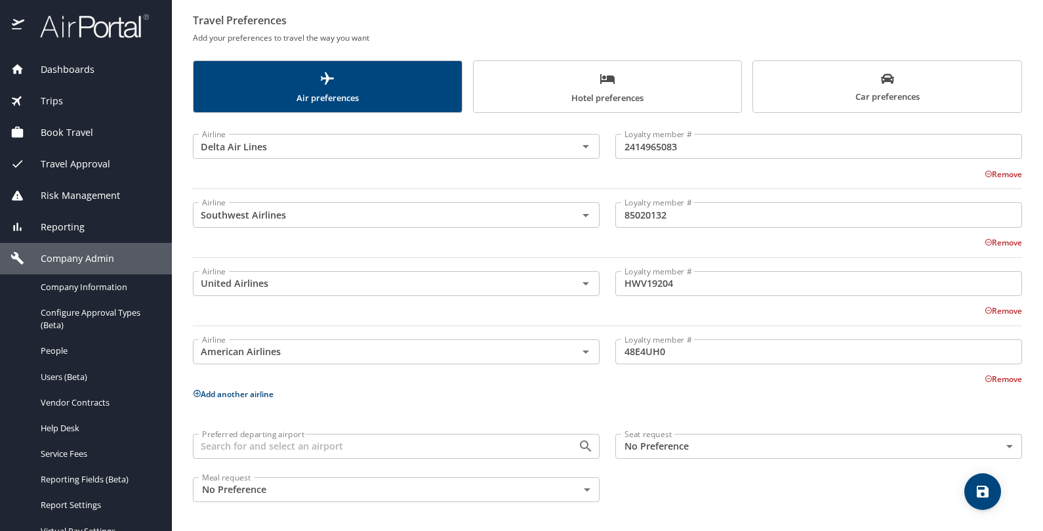
scroll to position [123, 0]
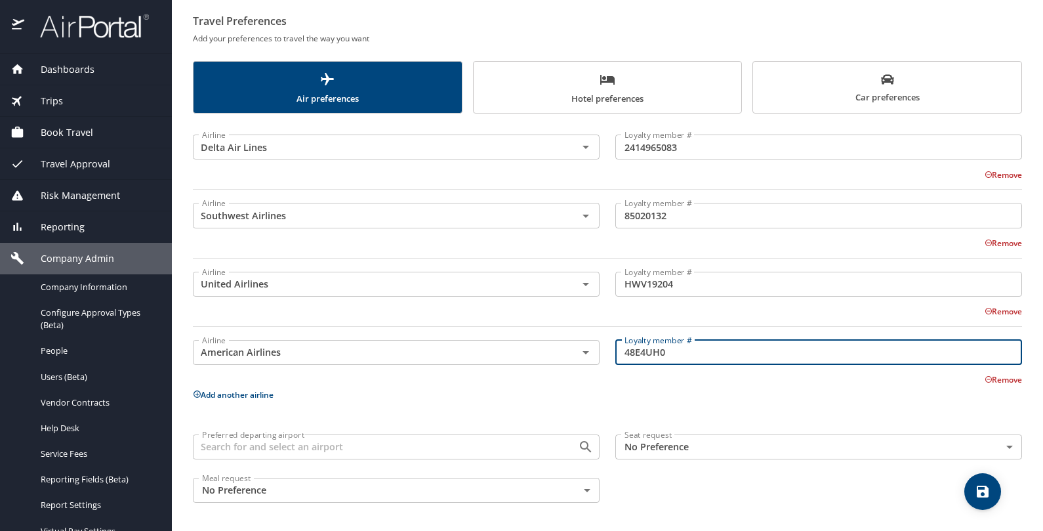
click at [651, 448] on body "Dashboards AirPortal 360™ Manager My Travel Dashboard Trips Airtinerary® Lookup…" at bounding box center [521, 265] width 1043 height 531
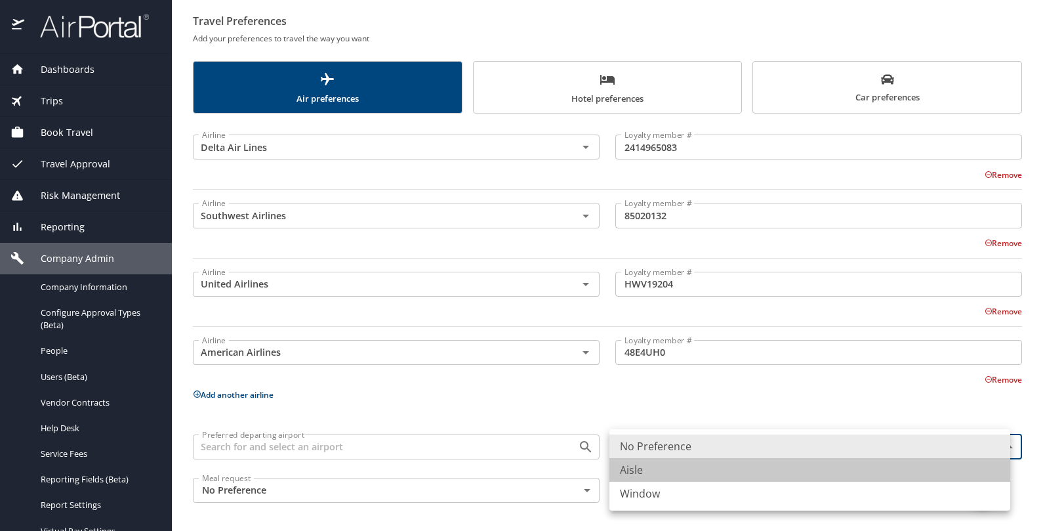
click at [646, 464] on li "Aisle" at bounding box center [809, 470] width 401 height 24
type input "Aisle"
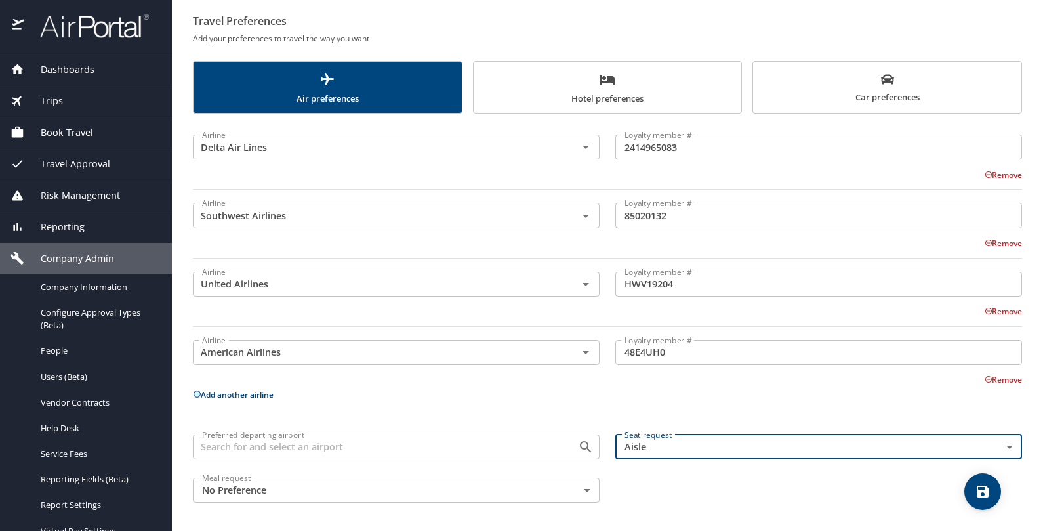
click at [453, 445] on input "Preferred departing airport" at bounding box center [377, 446] width 360 height 17
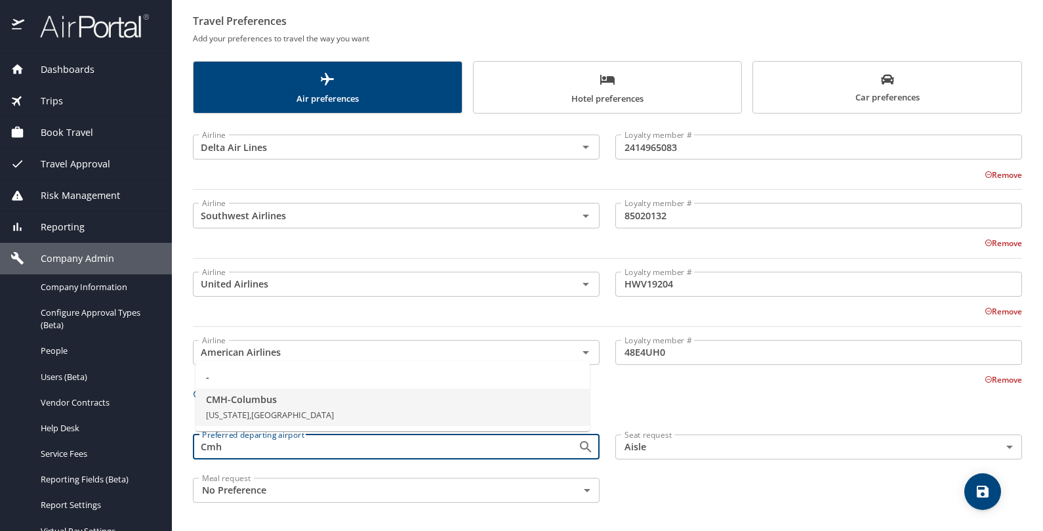
click at [330, 410] on li "CMH - Columbus Ohio, United States of America" at bounding box center [392, 407] width 394 height 38
type input "CMH - Columbus"
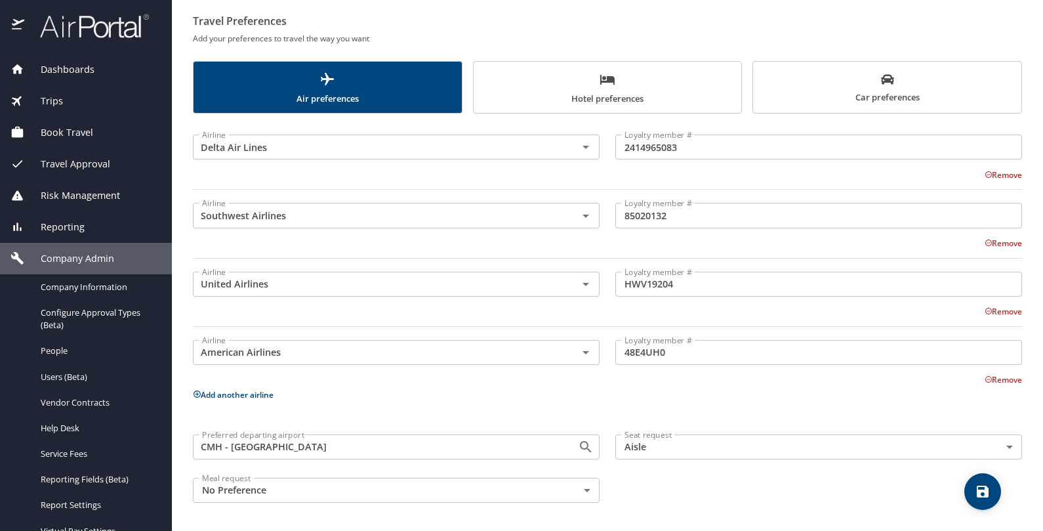
click at [981, 483] on icon "save" at bounding box center [983, 491] width 16 height 16
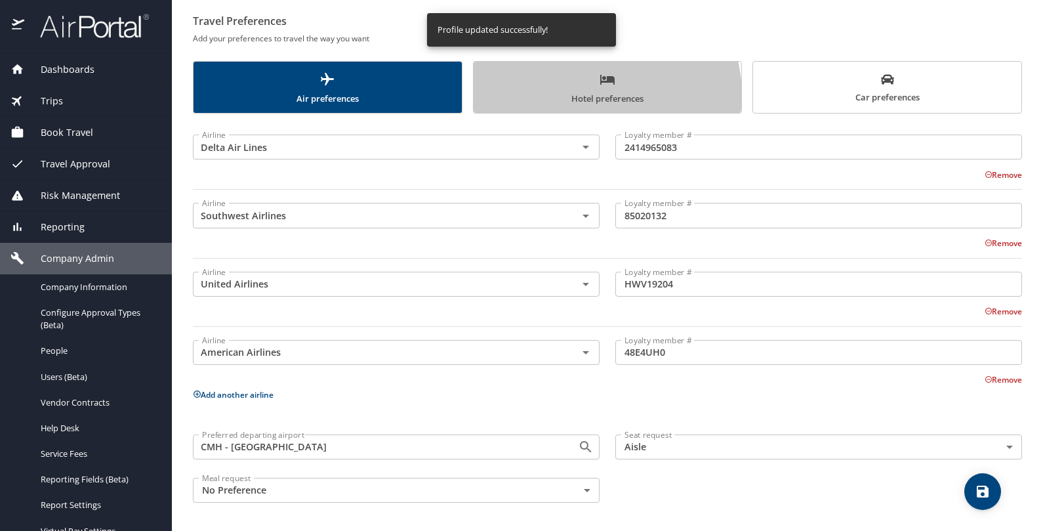
click at [594, 93] on span "Hotel preferences" at bounding box center [607, 88] width 253 height 35
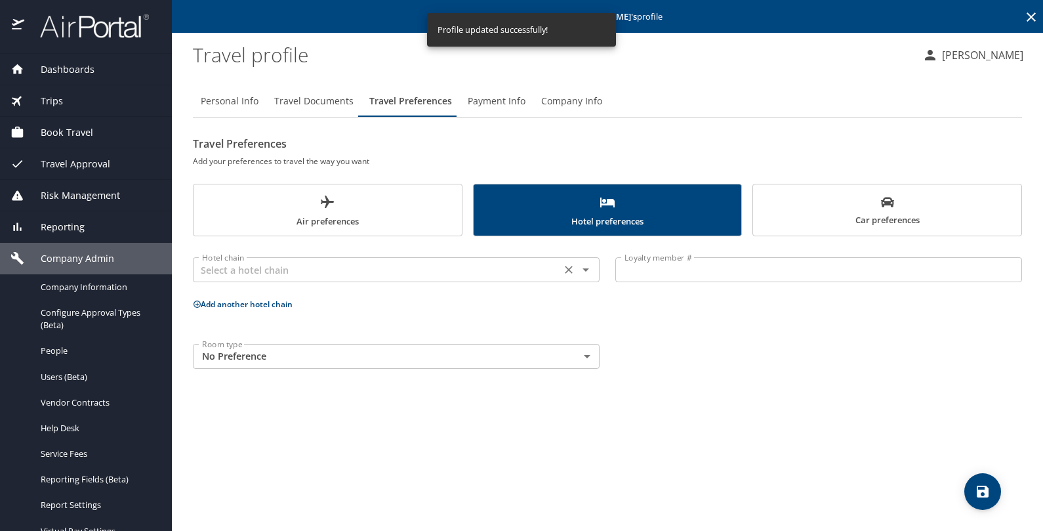
click at [290, 274] on input "text" at bounding box center [377, 269] width 360 height 17
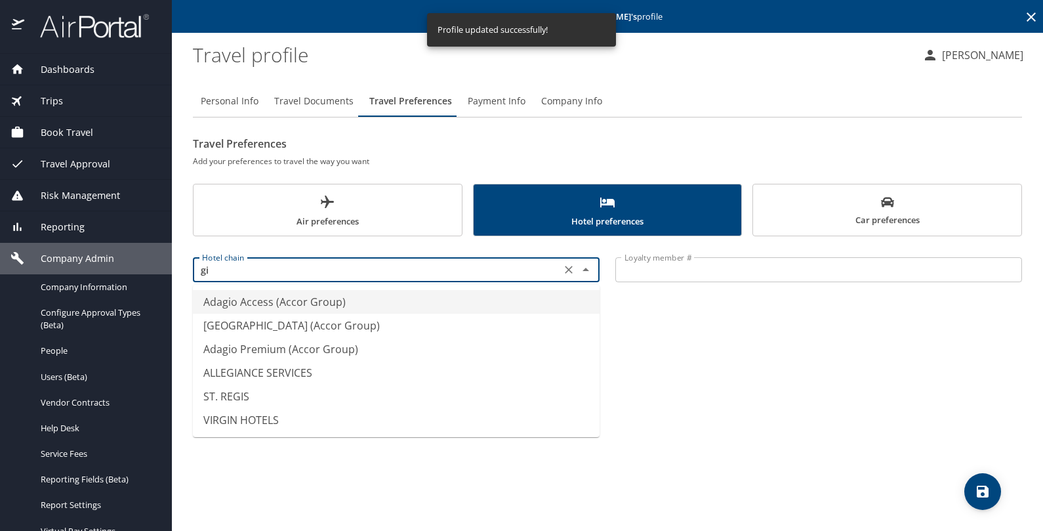
type input "g"
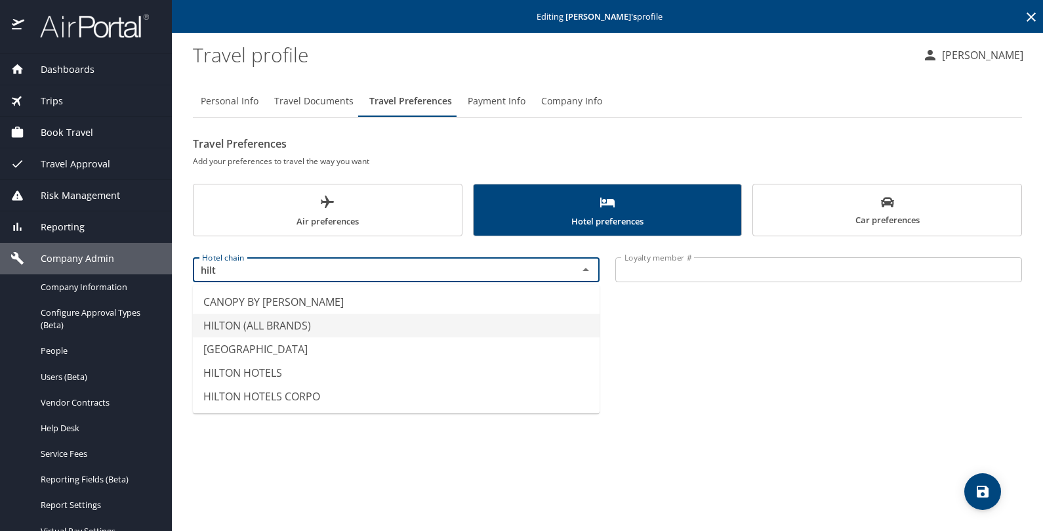
click at [268, 329] on li "HILTON (ALL BRANDS)" at bounding box center [396, 326] width 407 height 24
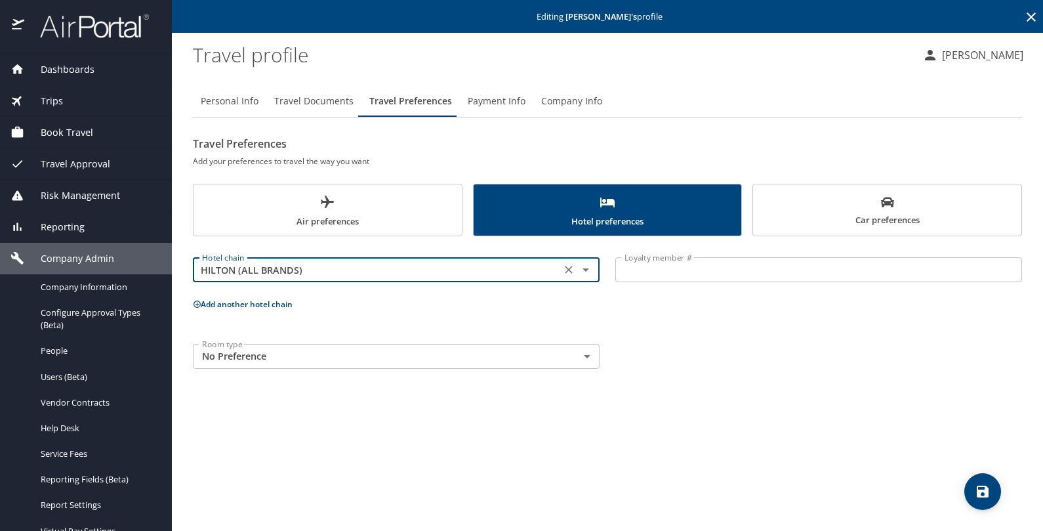
type input "HILTON (ALL BRANDS)"
click at [646, 262] on input "Loyalty member #" at bounding box center [818, 269] width 407 height 25
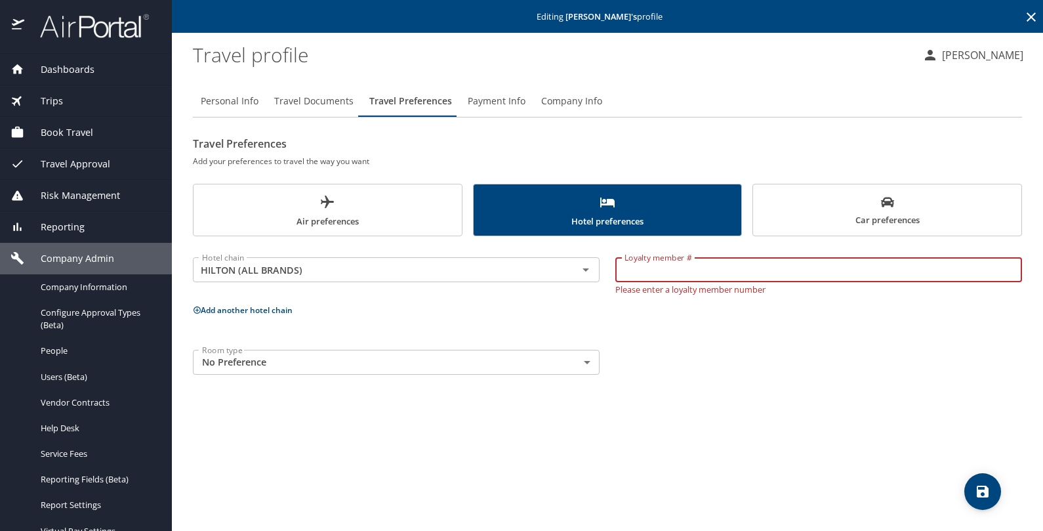
paste input "921330034"
type input "921330034"
click at [270, 307] on button "Add another hotel chain" at bounding box center [243, 309] width 100 height 11
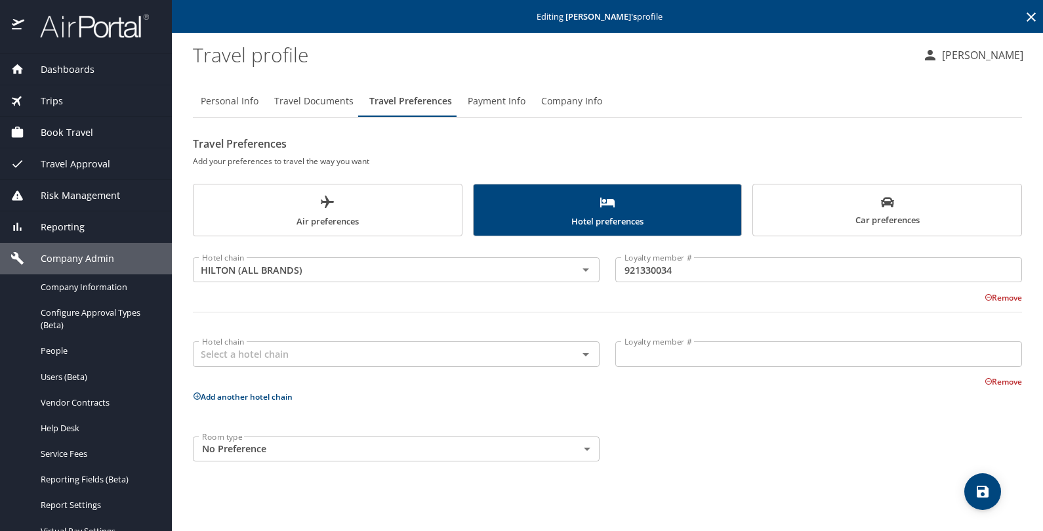
click at [237, 392] on button "Add another hotel chain" at bounding box center [243, 396] width 100 height 11
click at [250, 340] on div "Hotel chain Hotel chain" at bounding box center [396, 352] width 407 height 33
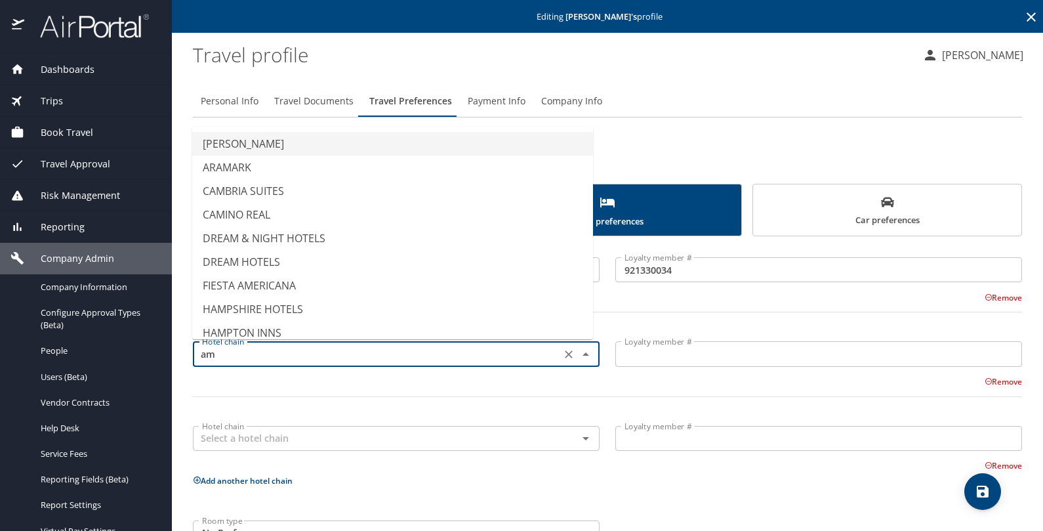
type input "a"
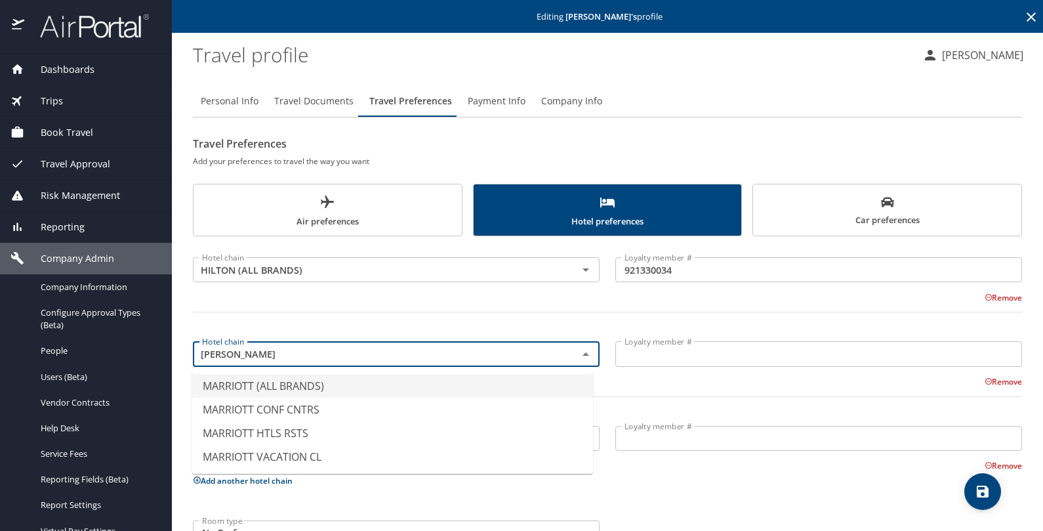
click at [260, 383] on li "MARRIOTT (ALL BRANDS)" at bounding box center [392, 386] width 401 height 24
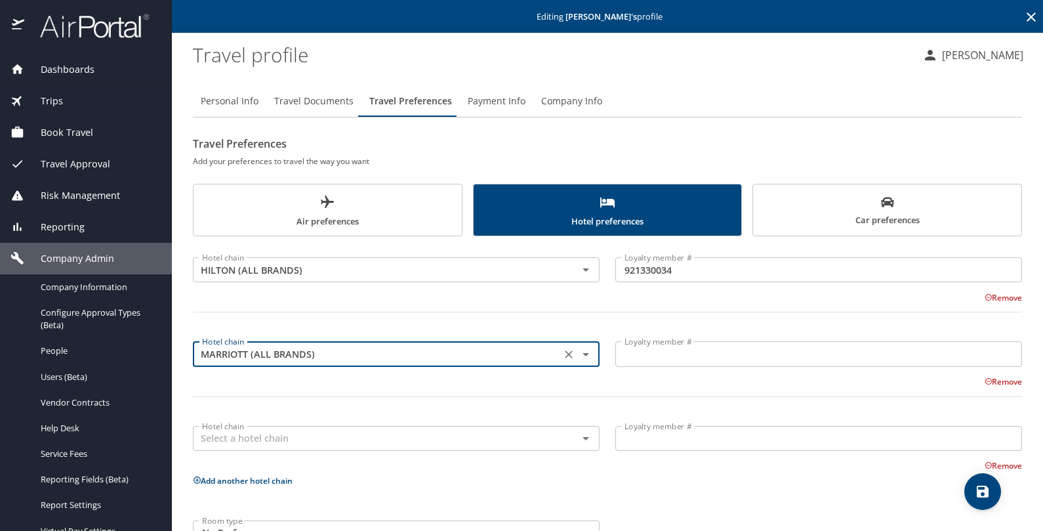
type input "MARRIOTT (ALL BRANDS)"
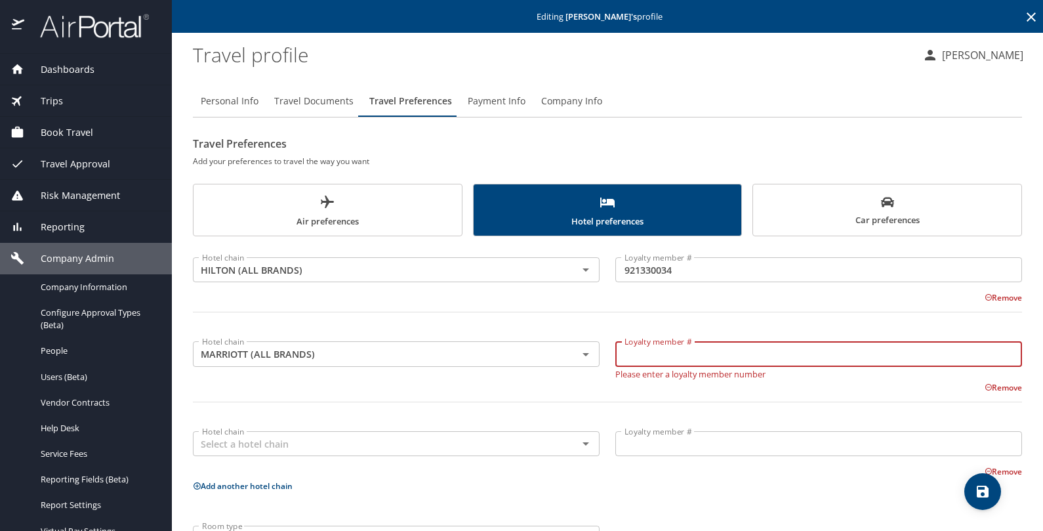
click at [641, 350] on input "Loyalty member #" at bounding box center [818, 353] width 407 height 25
paste input "725653281"
type input "725653281"
click at [581, 390] on div "Hotel chain MARRIOTT (ALL BRANDS) Hotel chain Loyalty member # 725653281 Loyalt…" at bounding box center [607, 377] width 845 height 98
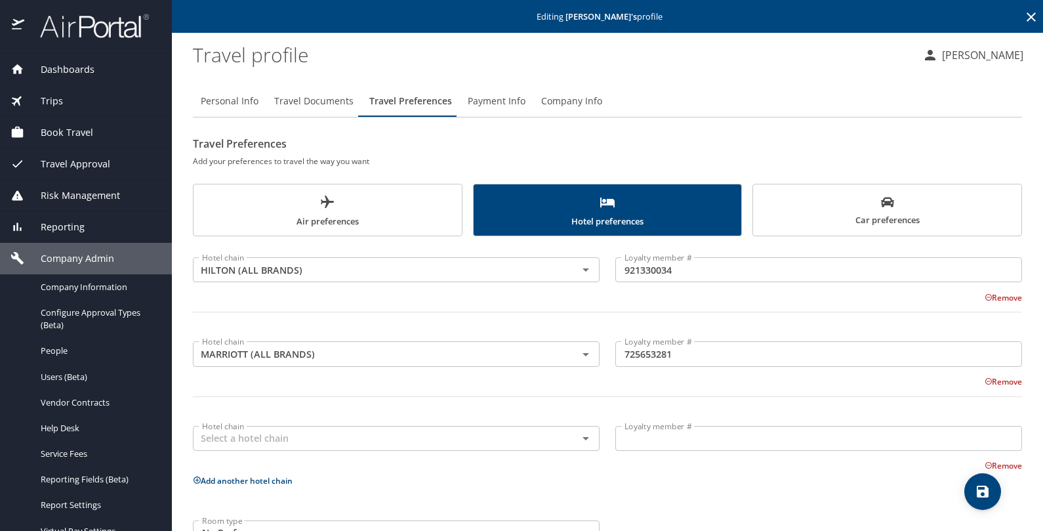
scroll to position [43, 0]
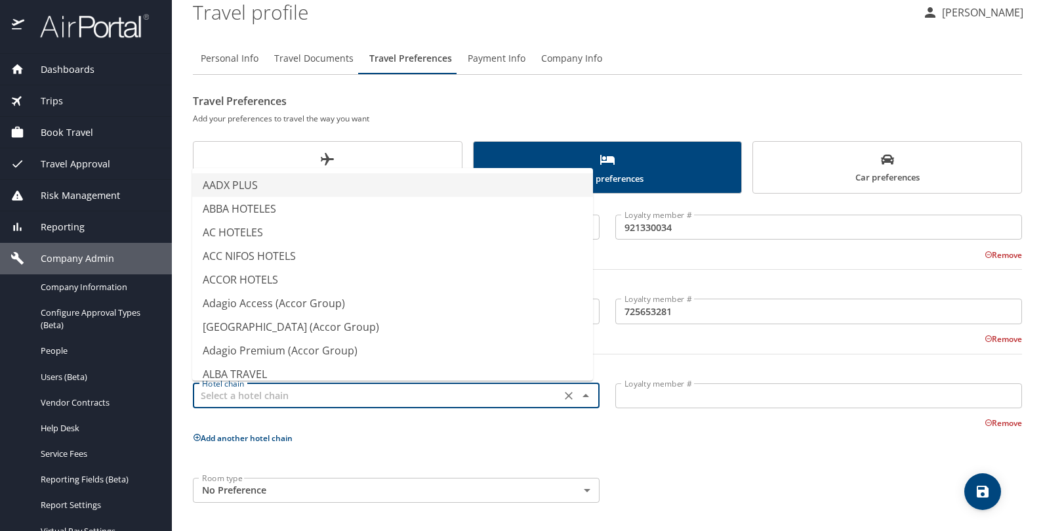
click at [253, 399] on input "text" at bounding box center [377, 395] width 360 height 17
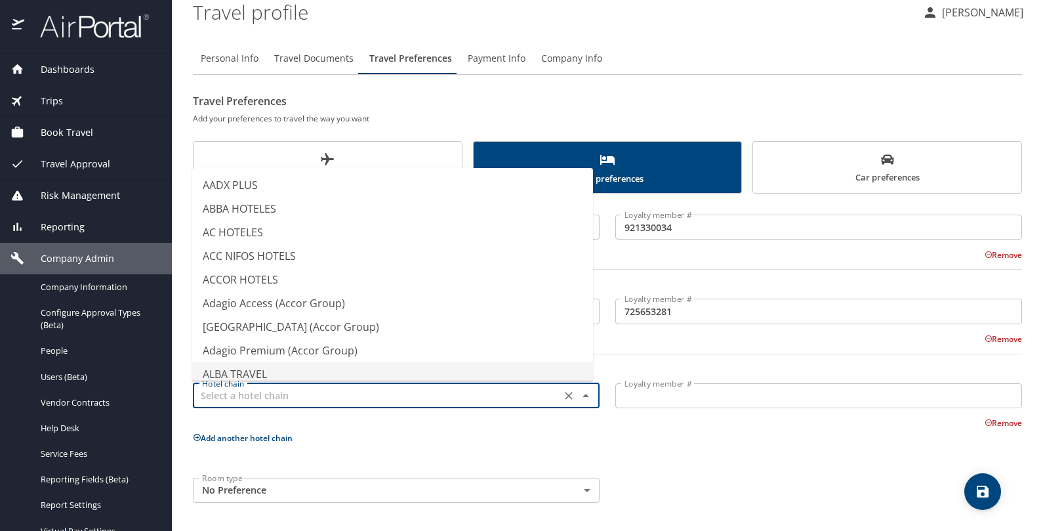
type input "ALBA TRAVEL"
click at [628, 393] on input "Loyalty member #" at bounding box center [818, 395] width 407 height 25
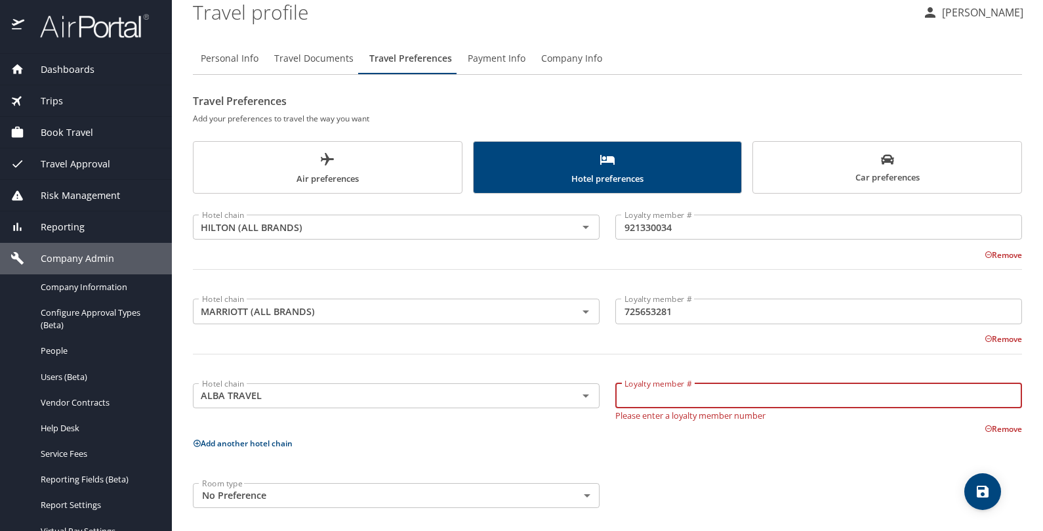
paste input "488940769"
type input "488940769"
click at [300, 373] on div "Hotel chain ALBA TRAVEL Hotel chain" at bounding box center [396, 399] width 422 height 58
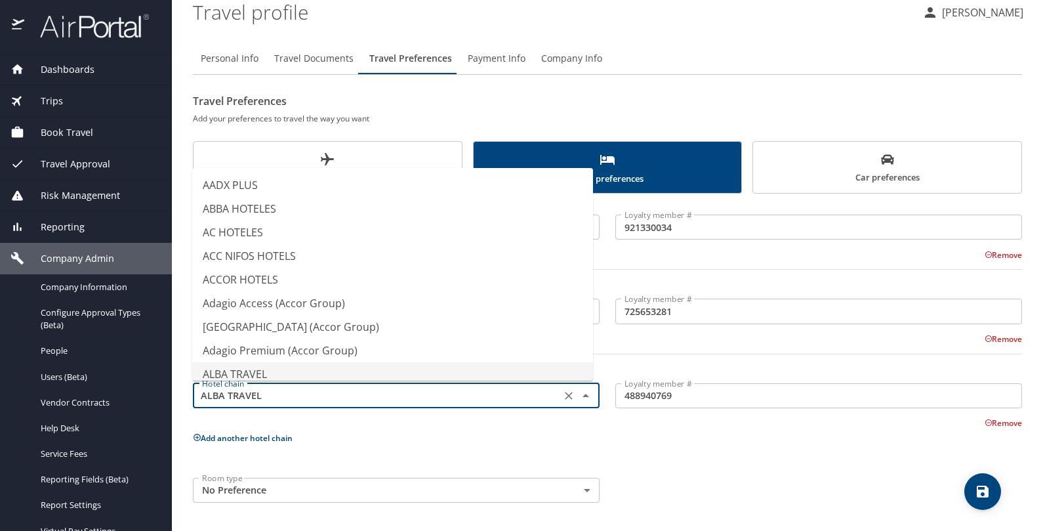
click at [300, 391] on input "ALBA TRAVEL" at bounding box center [377, 395] width 360 height 17
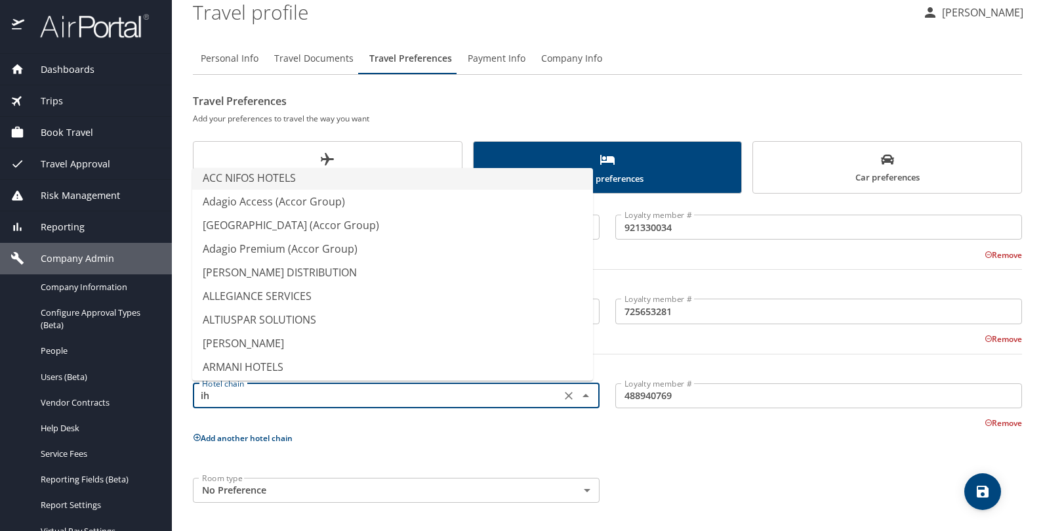
scroll to position [0, 0]
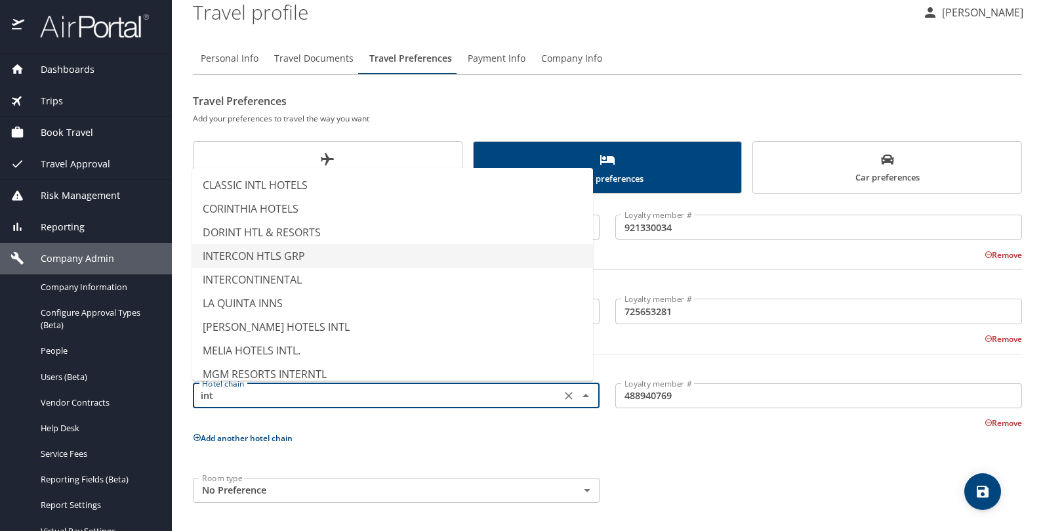
click at [350, 253] on li "INTERCON HTLS GRP" at bounding box center [392, 256] width 401 height 24
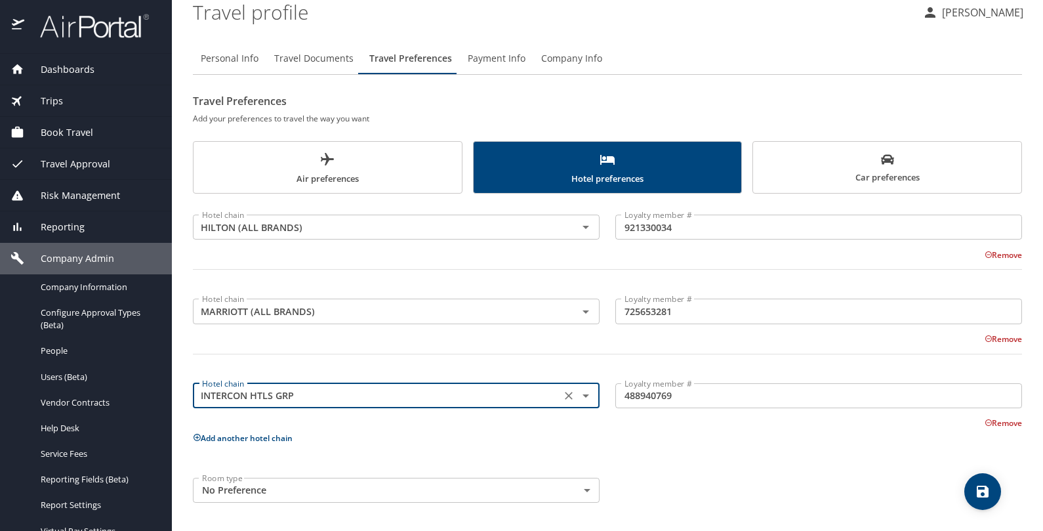
type input "INTERCON HTLS GRP"
click at [348, 488] on body "Dashboards AirPortal 360™ Manager My Travel Dashboard Trips Airtinerary® Lookup…" at bounding box center [521, 265] width 1043 height 531
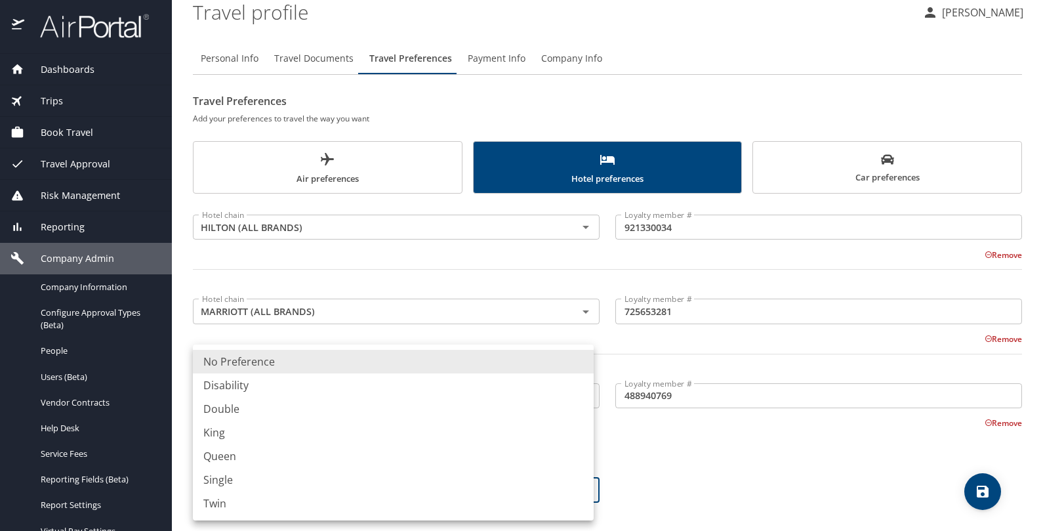
click at [325, 437] on li "King" at bounding box center [393, 432] width 401 height 24
type input "King"
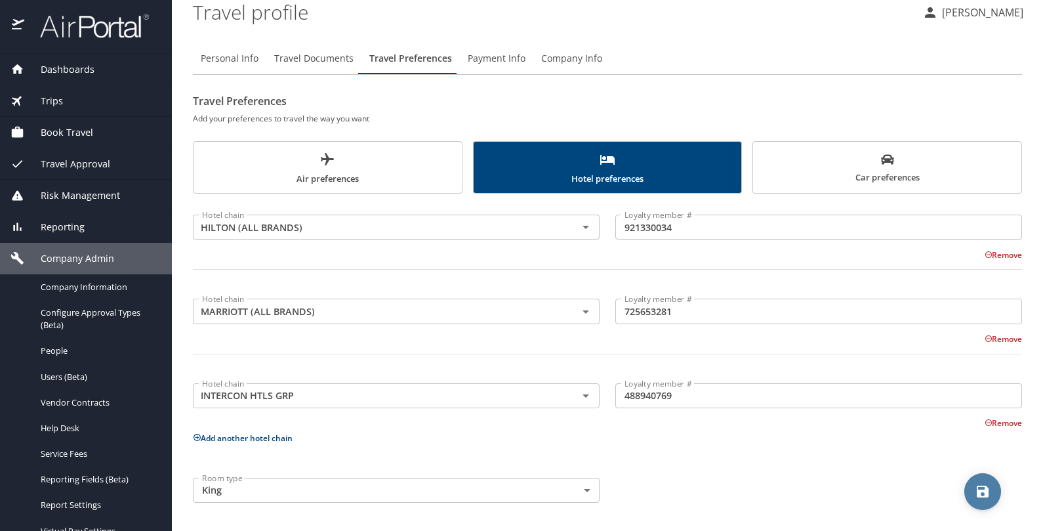
click at [979, 486] on icon "save" at bounding box center [983, 491] width 12 height 12
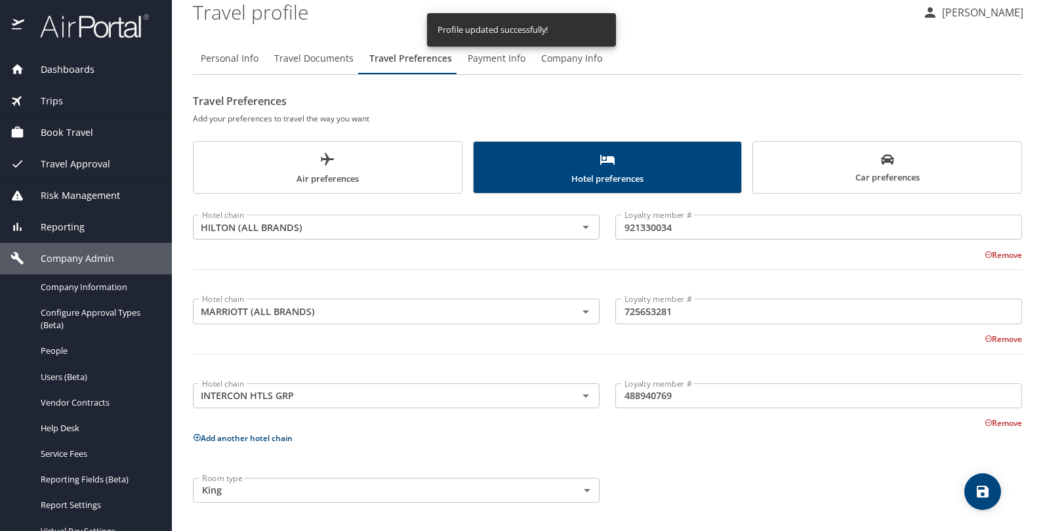
click at [813, 159] on span "Car preferences" at bounding box center [887, 169] width 253 height 32
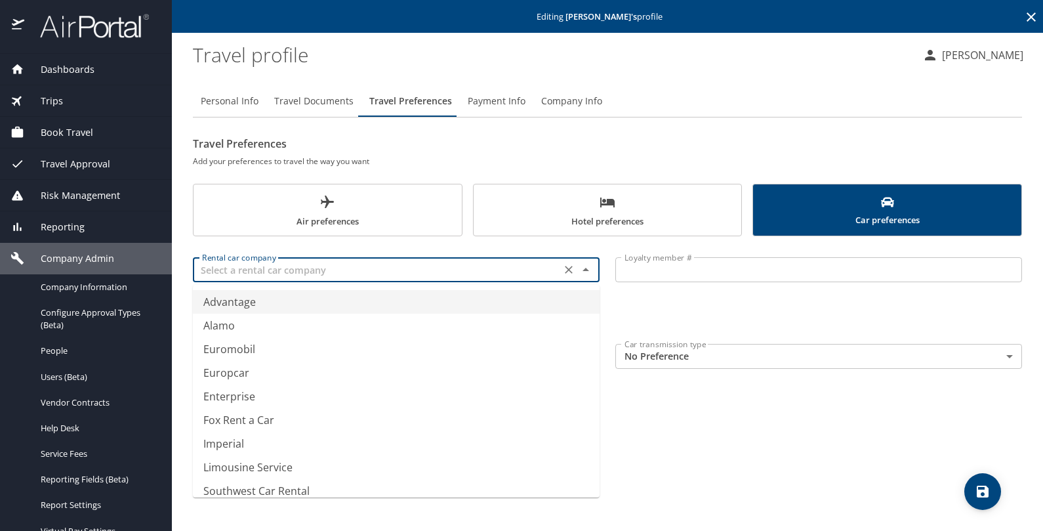
click at [315, 268] on input "text" at bounding box center [377, 269] width 360 height 17
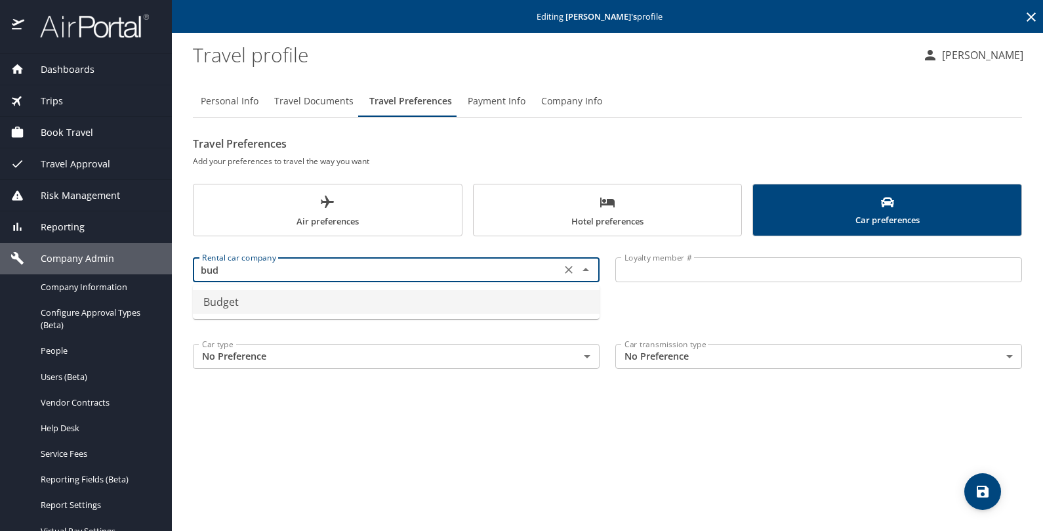
click at [266, 299] on li "Budget" at bounding box center [396, 302] width 407 height 24
type input "Budget"
click at [680, 264] on input "Loyalty member #" at bounding box center [818, 269] width 407 height 25
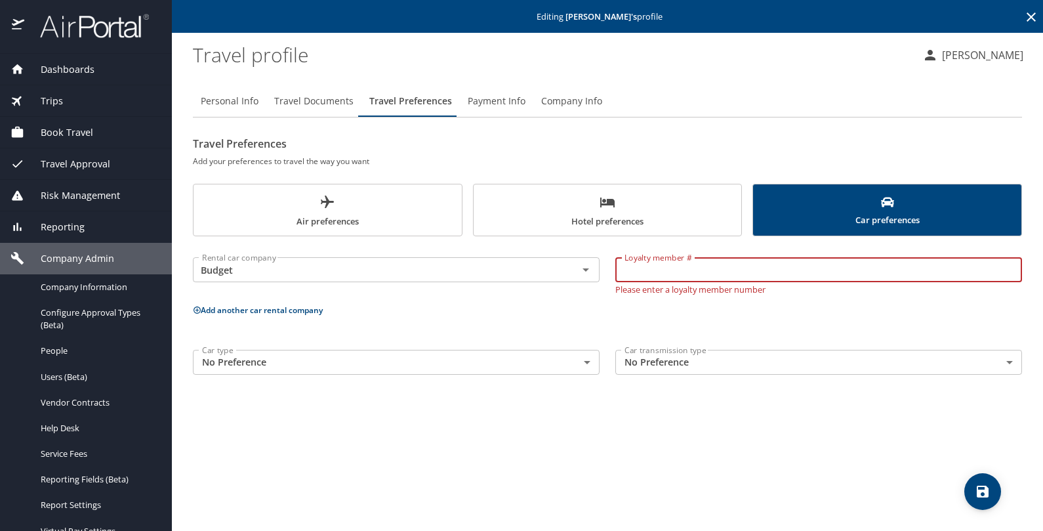
paste input "GM569T"
type input "GM569T"
click at [301, 308] on button "Add another car rental company" at bounding box center [258, 309] width 130 height 11
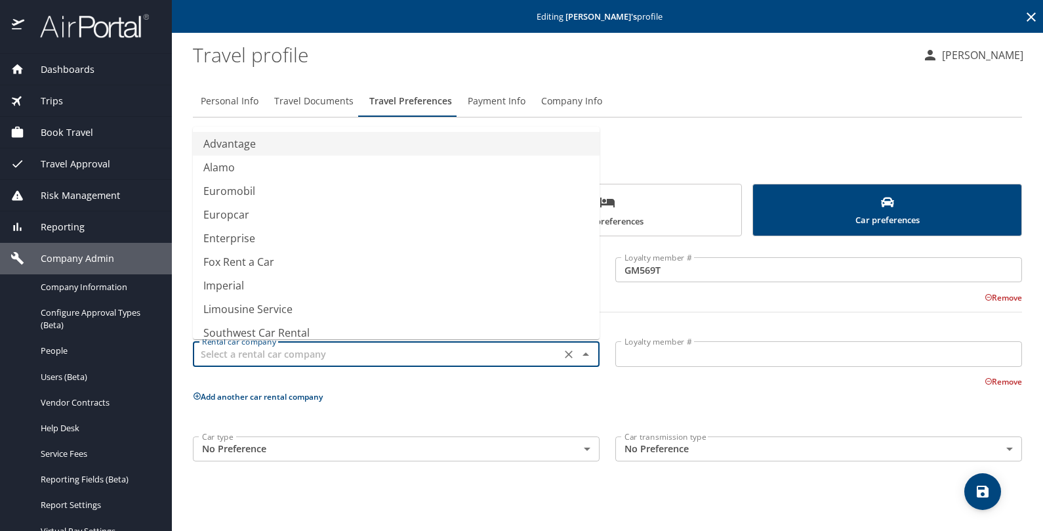
click at [291, 352] on input "text" at bounding box center [377, 353] width 360 height 17
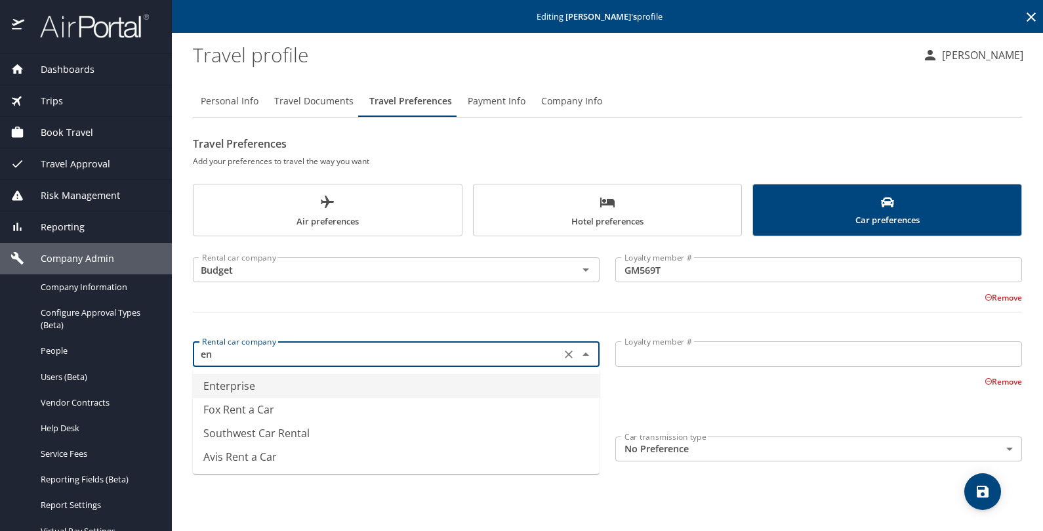
click at [279, 386] on li "Enterprise" at bounding box center [396, 386] width 407 height 24
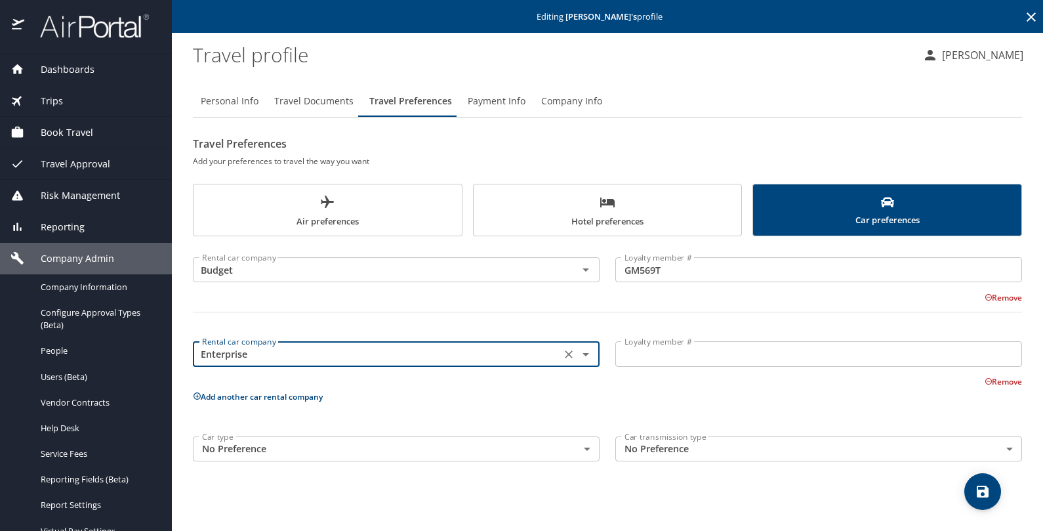
type input "Enterprise"
click at [672, 356] on input "Loyalty member #" at bounding box center [818, 353] width 407 height 25
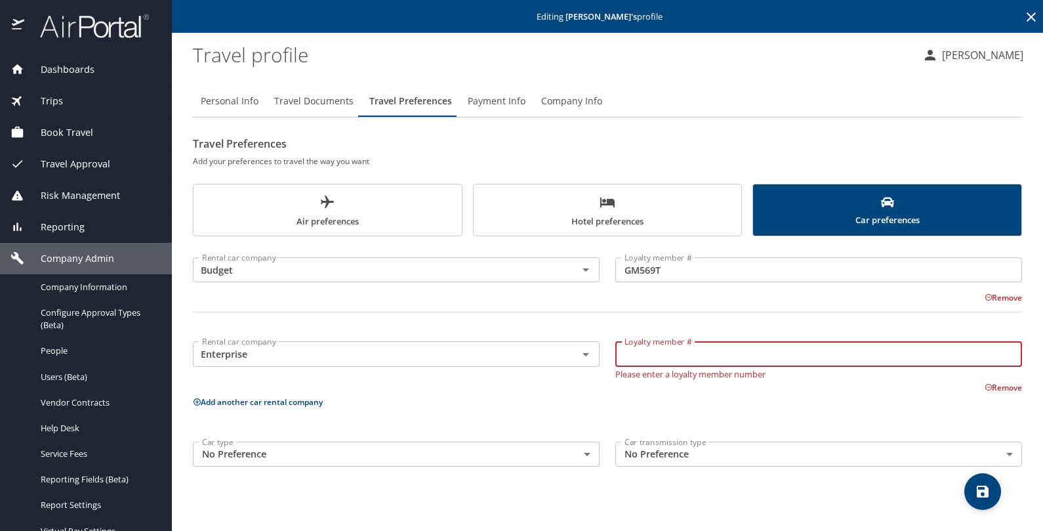
paste input "4KXYQ5N"
type input "4KXYQ5N"
click at [706, 453] on body "Dashboards AirPortal 360™ Manager My Travel Dashboard Trips Airtinerary® Lookup…" at bounding box center [521, 265] width 1043 height 531
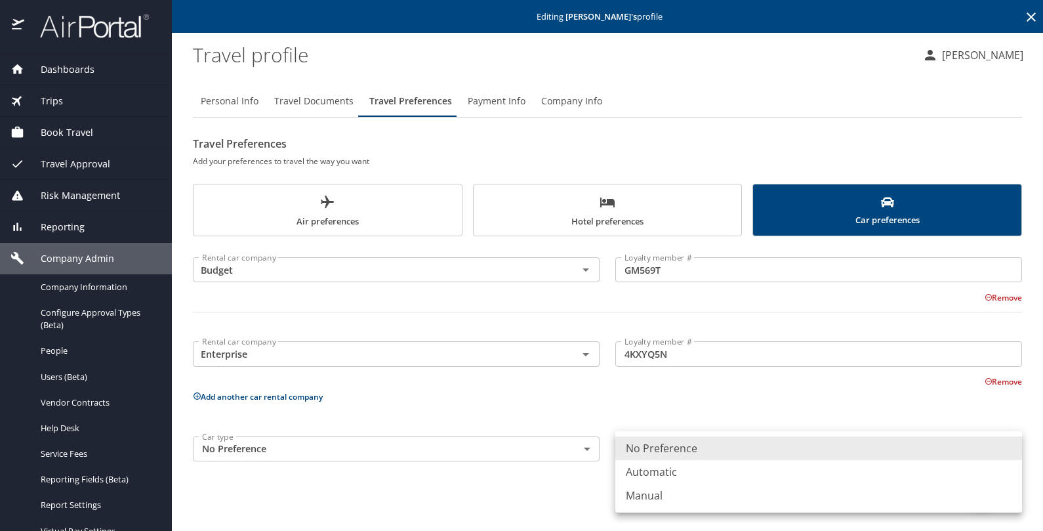
click at [693, 475] on li "Automatic" at bounding box center [818, 472] width 407 height 24
type input "Automatic"
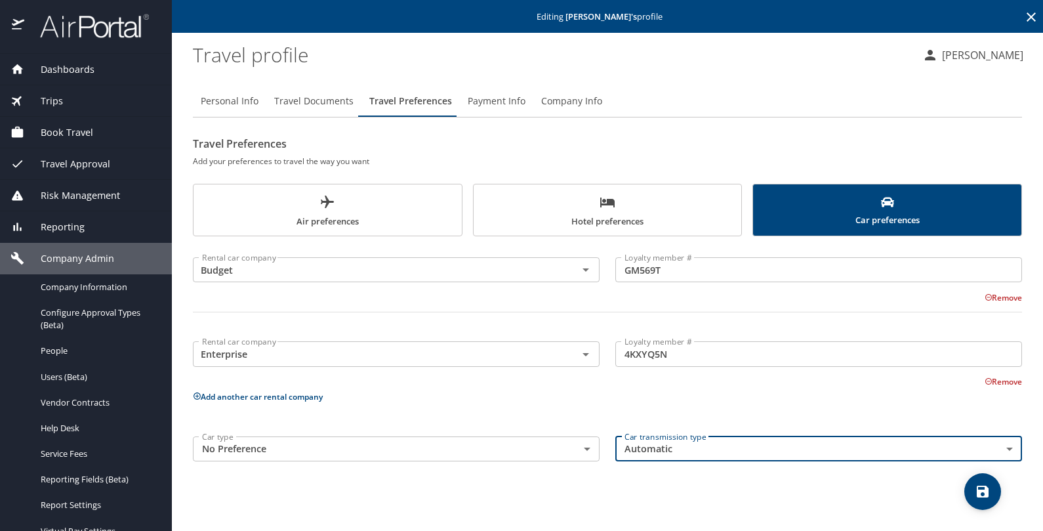
click at [522, 450] on body "Dashboards AirPortal 360™ Manager My Travel Dashboard Trips Airtinerary® Lookup…" at bounding box center [521, 265] width 1043 height 531
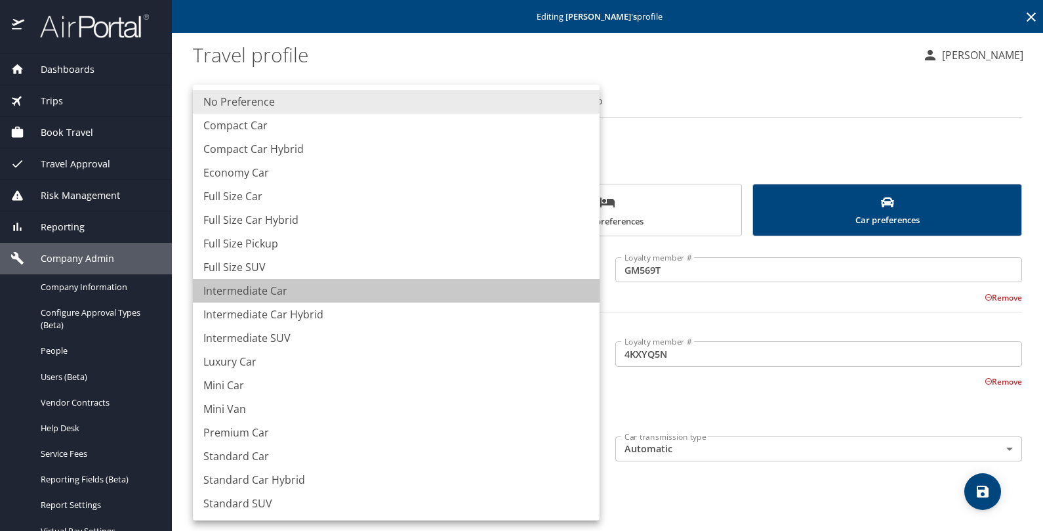
click at [430, 286] on li "Intermediate Car" at bounding box center [396, 291] width 407 height 24
type input "IntermediateCar"
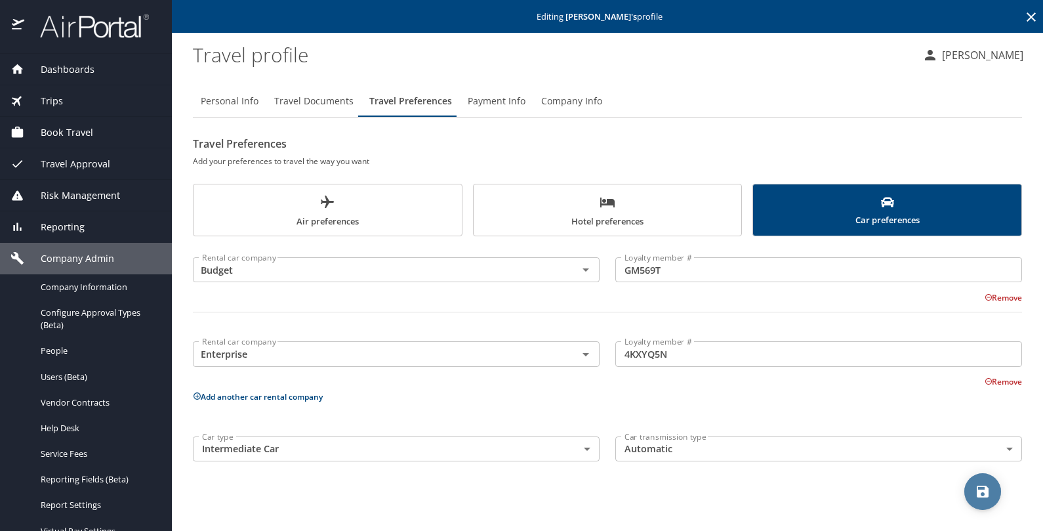
click at [983, 487] on icon "save" at bounding box center [983, 491] width 16 height 16
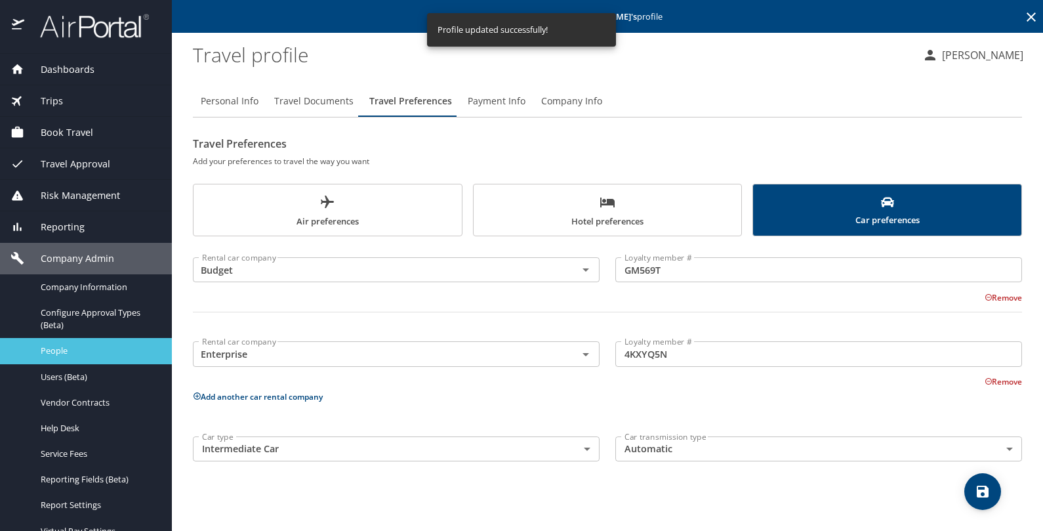
click at [72, 349] on span "People" at bounding box center [98, 350] width 115 height 12
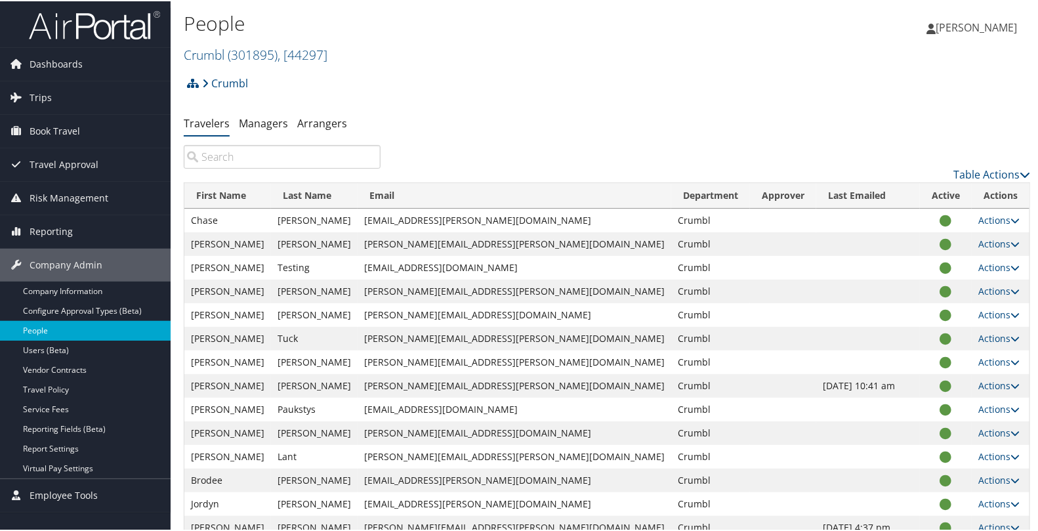
click at [43, 321] on link "People" at bounding box center [85, 329] width 171 height 20
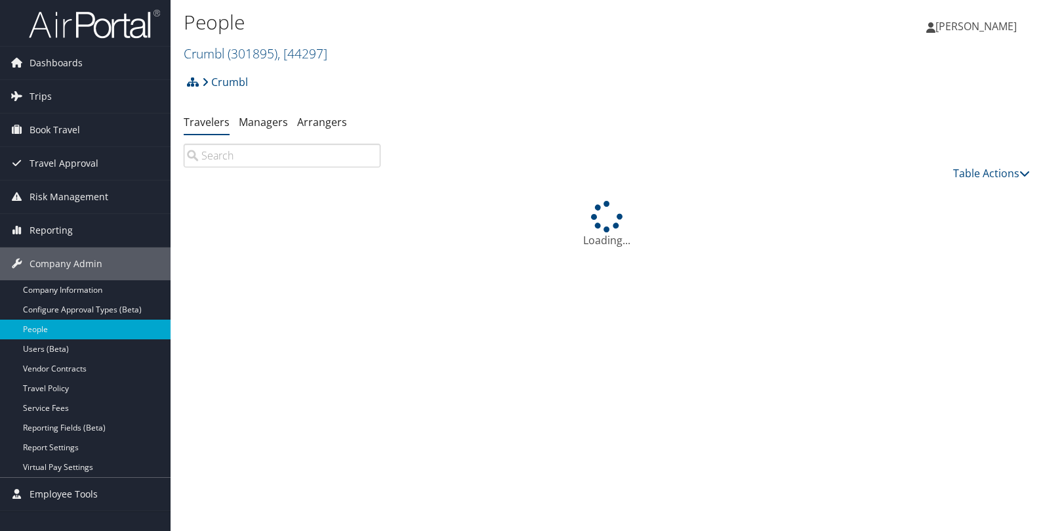
click at [288, 153] on input "search" at bounding box center [282, 156] width 197 height 24
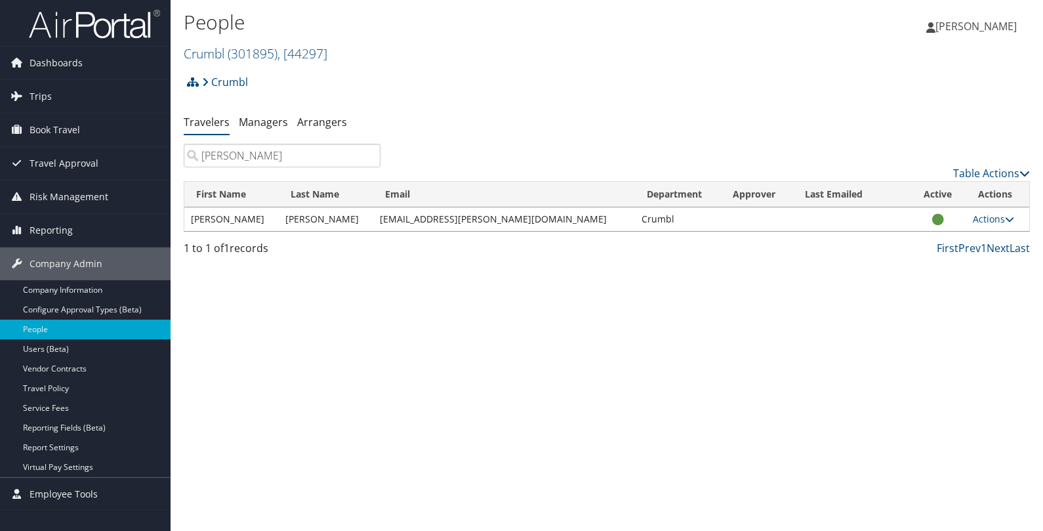
type input "[PERSON_NAME]"
click at [982, 218] on link "Actions" at bounding box center [993, 219] width 41 height 12
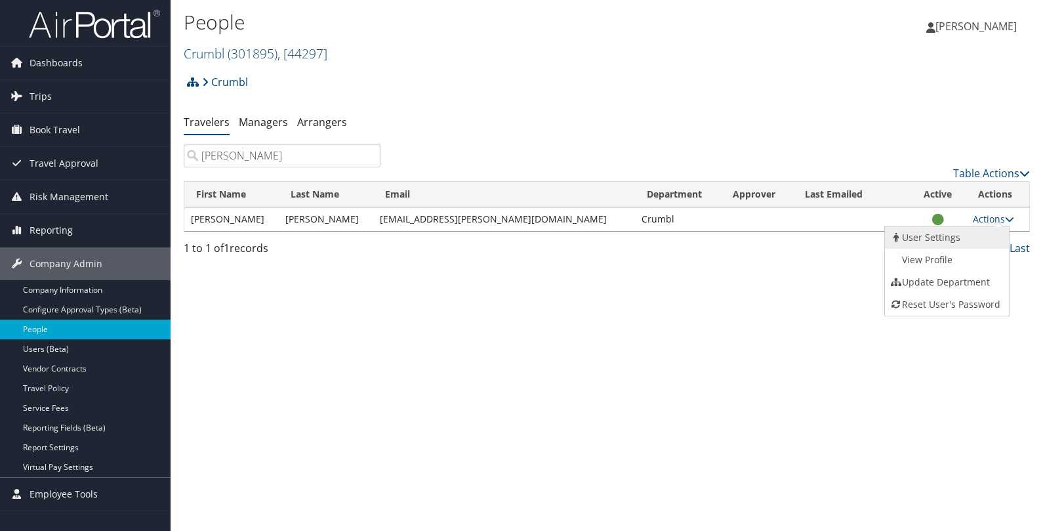
click at [944, 237] on link "User Settings" at bounding box center [945, 237] width 121 height 22
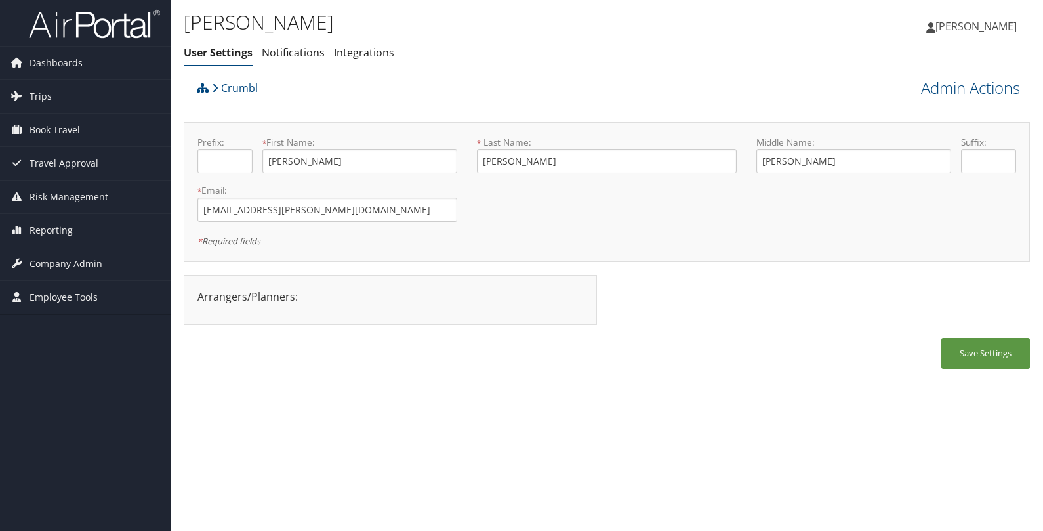
click at [223, 53] on link "User Settings" at bounding box center [218, 52] width 69 height 14
click at [232, 87] on link "Crumbl" at bounding box center [235, 88] width 46 height 26
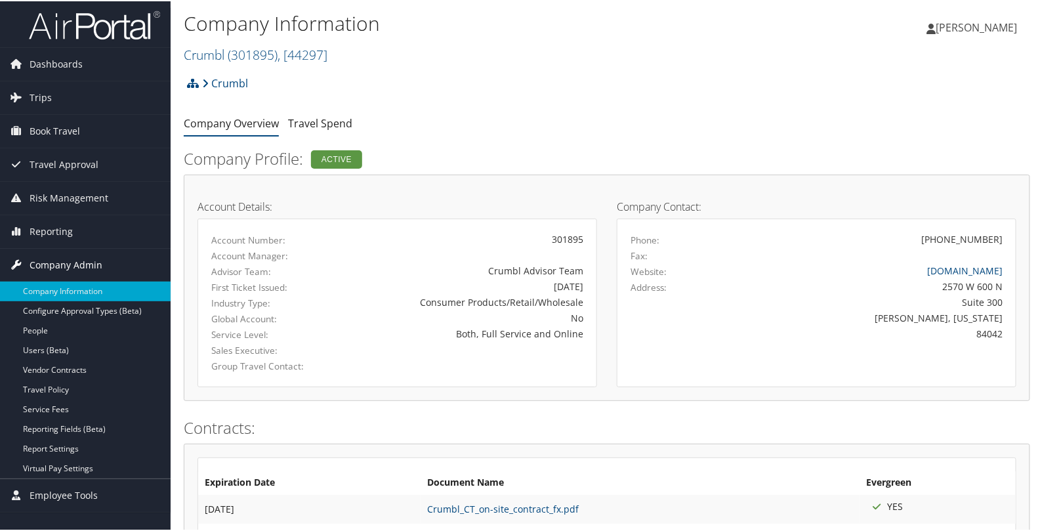
click at [18, 260] on icon at bounding box center [17, 263] width 20 height 20
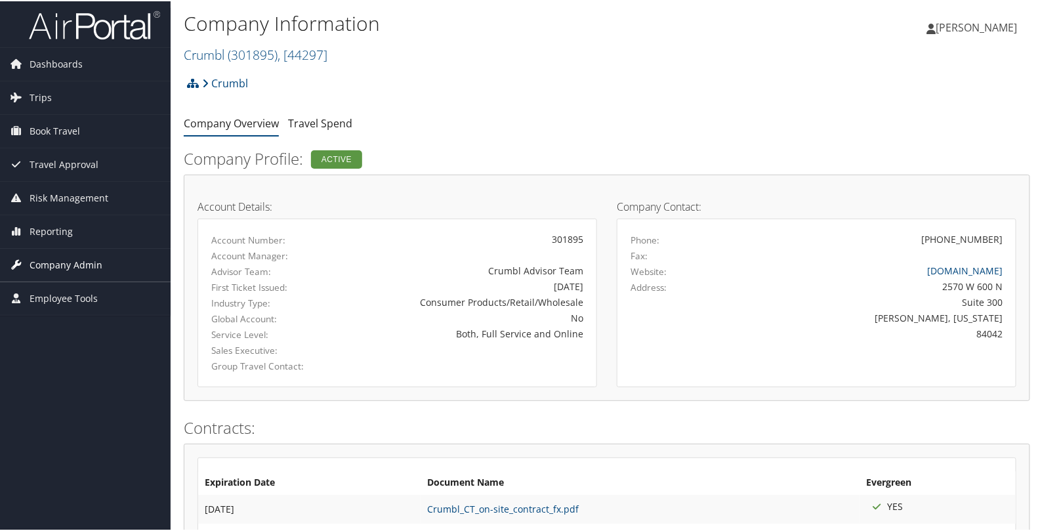
click at [15, 258] on icon at bounding box center [17, 263] width 20 height 20
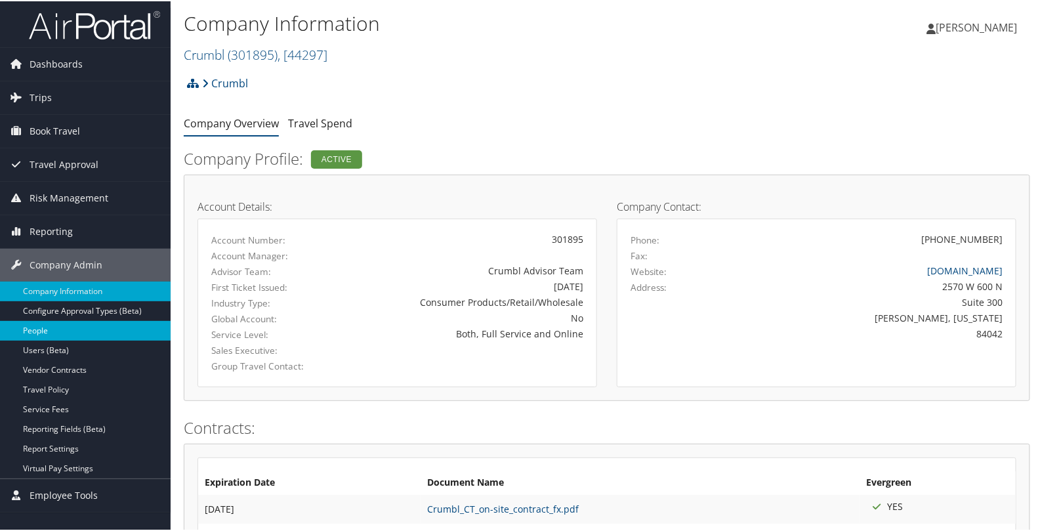
click at [40, 327] on link "People" at bounding box center [85, 329] width 171 height 20
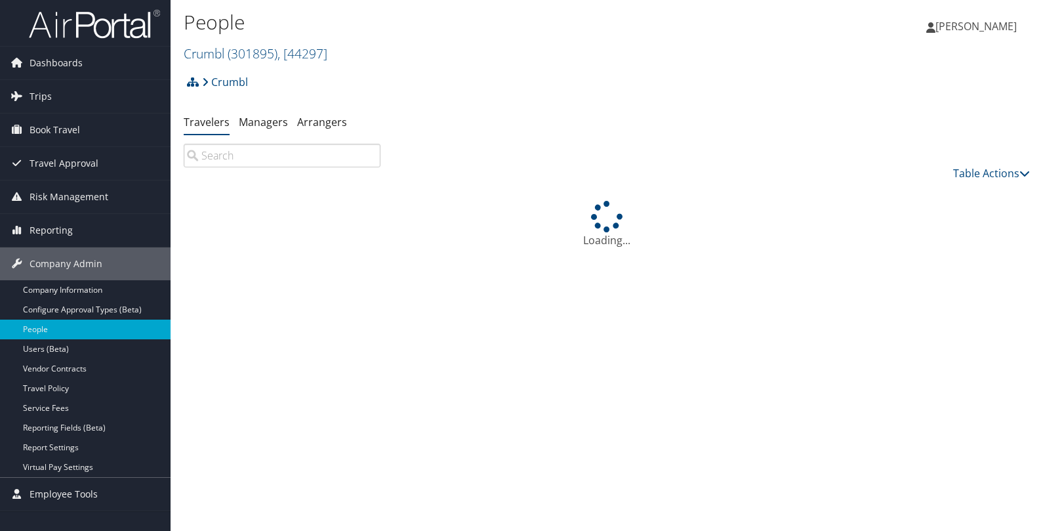
click at [220, 157] on input "search" at bounding box center [282, 156] width 197 height 24
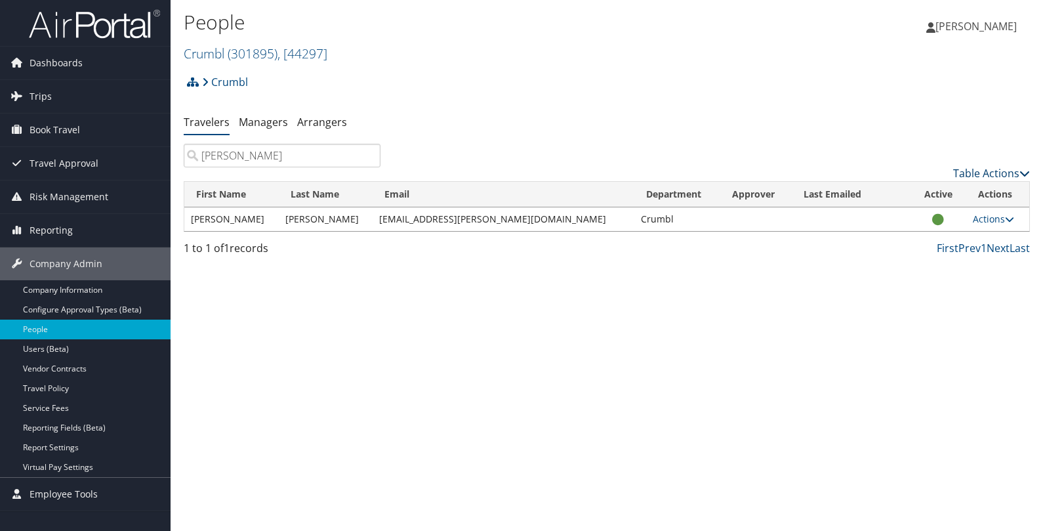
type input "heather"
click at [982, 169] on link "Table Actions" at bounding box center [991, 173] width 77 height 14
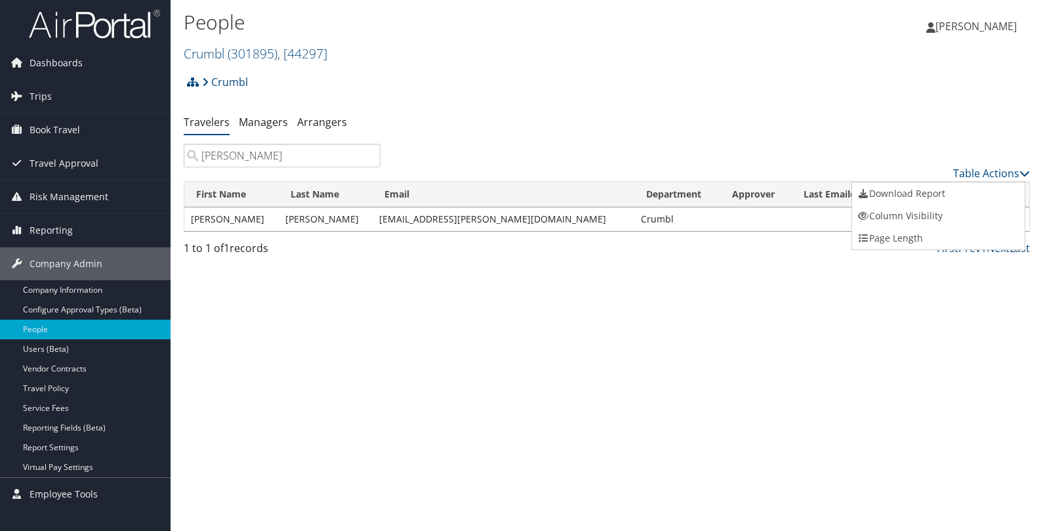
click at [981, 169] on div at bounding box center [521, 265] width 1043 height 531
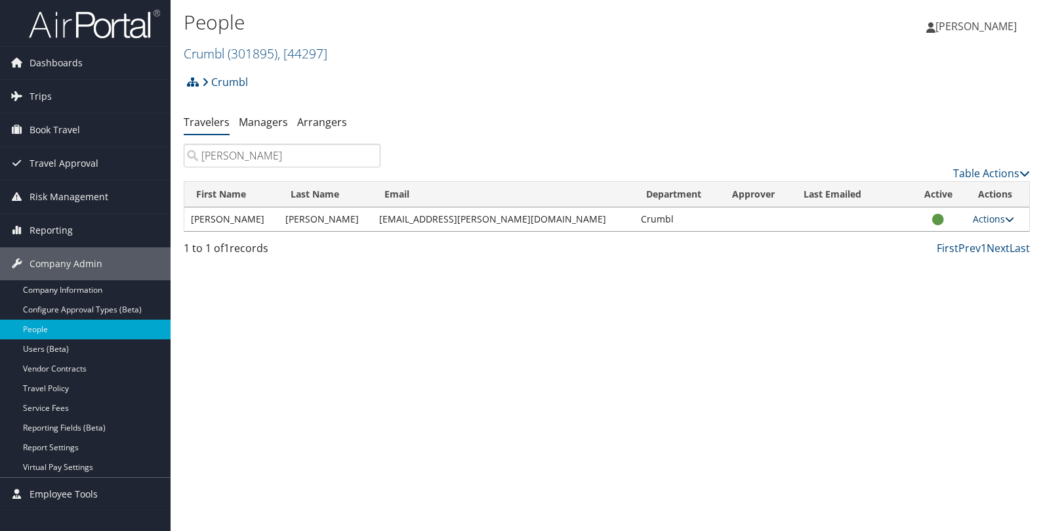
click at [973, 224] on link "Actions" at bounding box center [993, 219] width 41 height 12
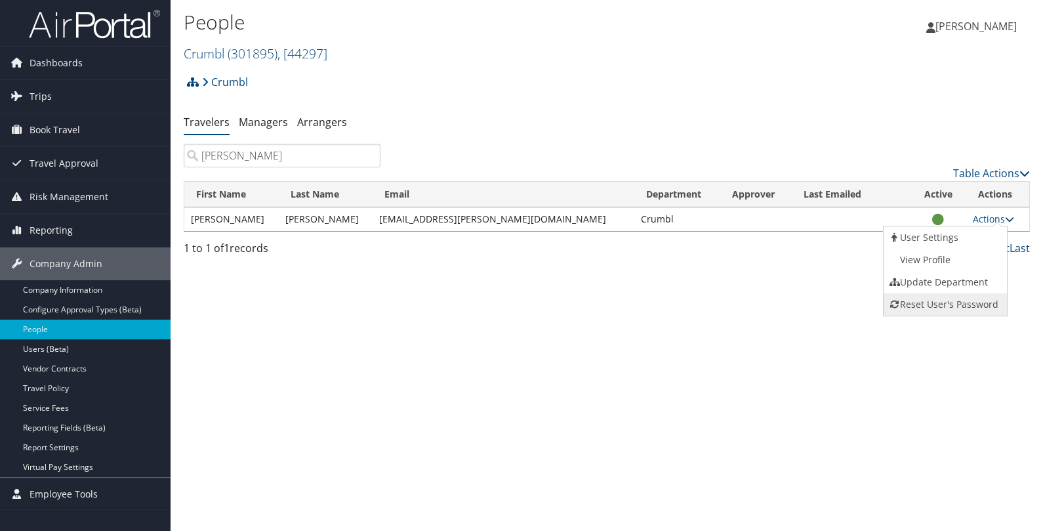
click at [935, 306] on link "Reset User's Password" at bounding box center [944, 304] width 121 height 22
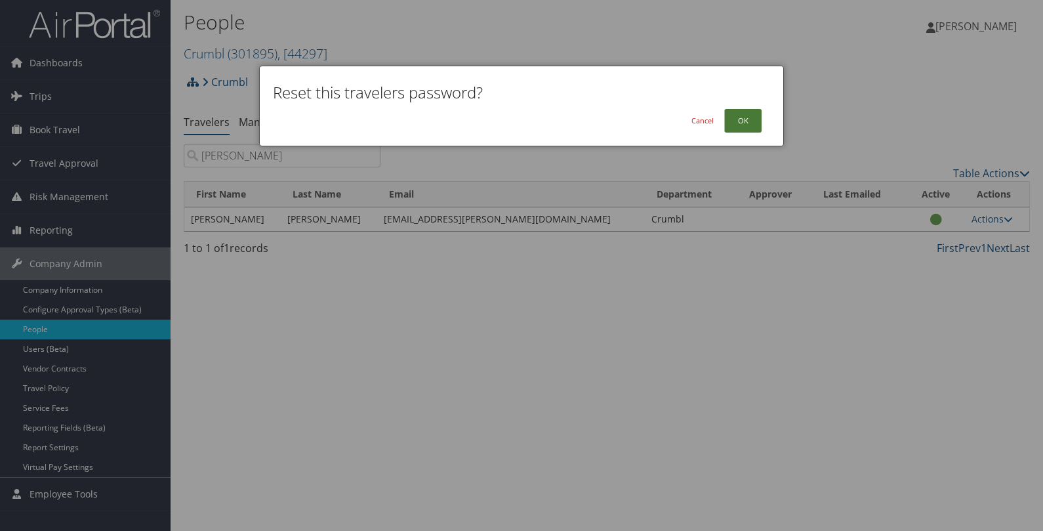
click at [742, 115] on button "OK" at bounding box center [742, 121] width 37 height 24
